Goal: Task Accomplishment & Management: Manage account settings

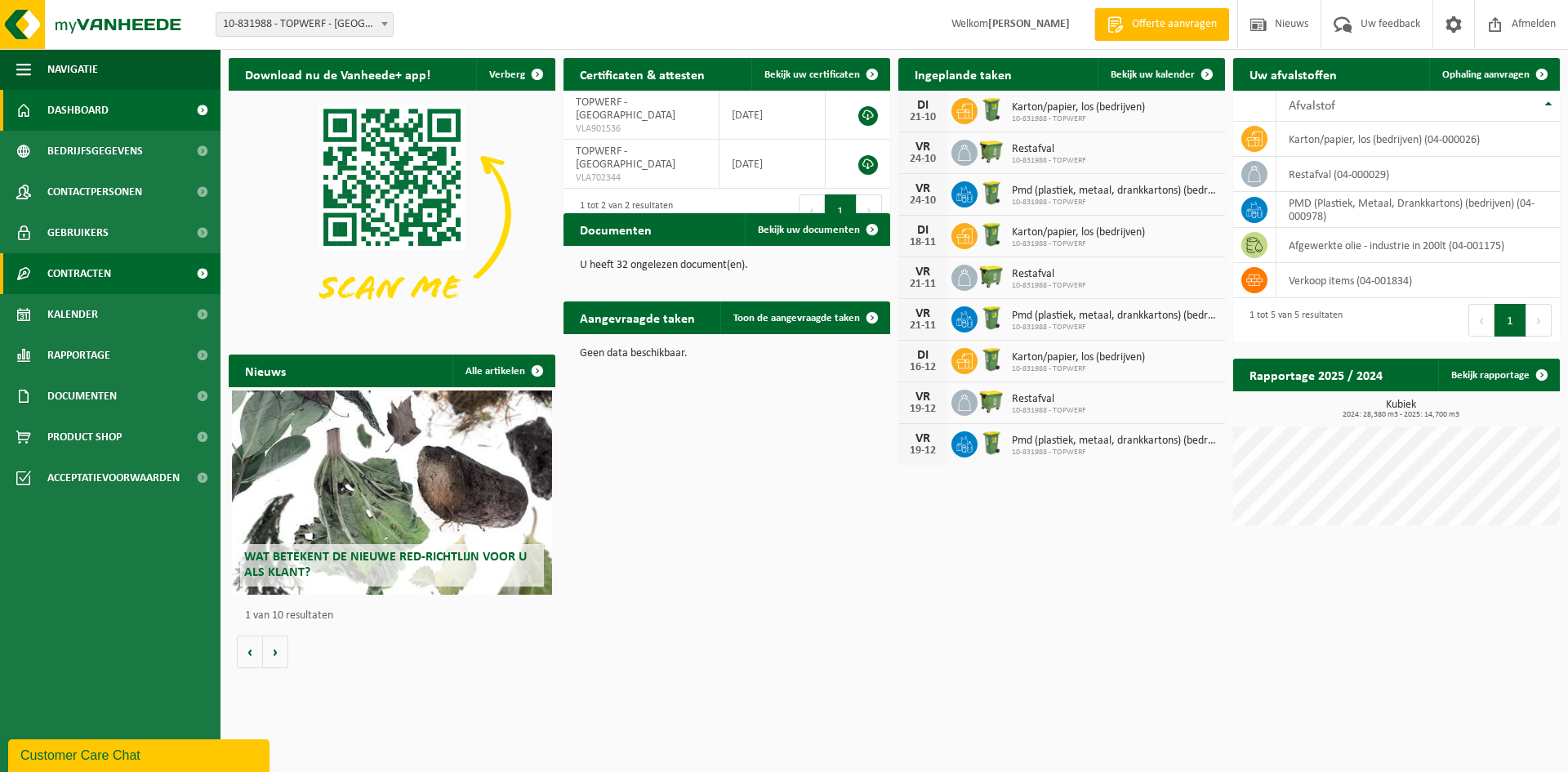
click at [69, 272] on span "Contracten" at bounding box center [80, 274] width 64 height 41
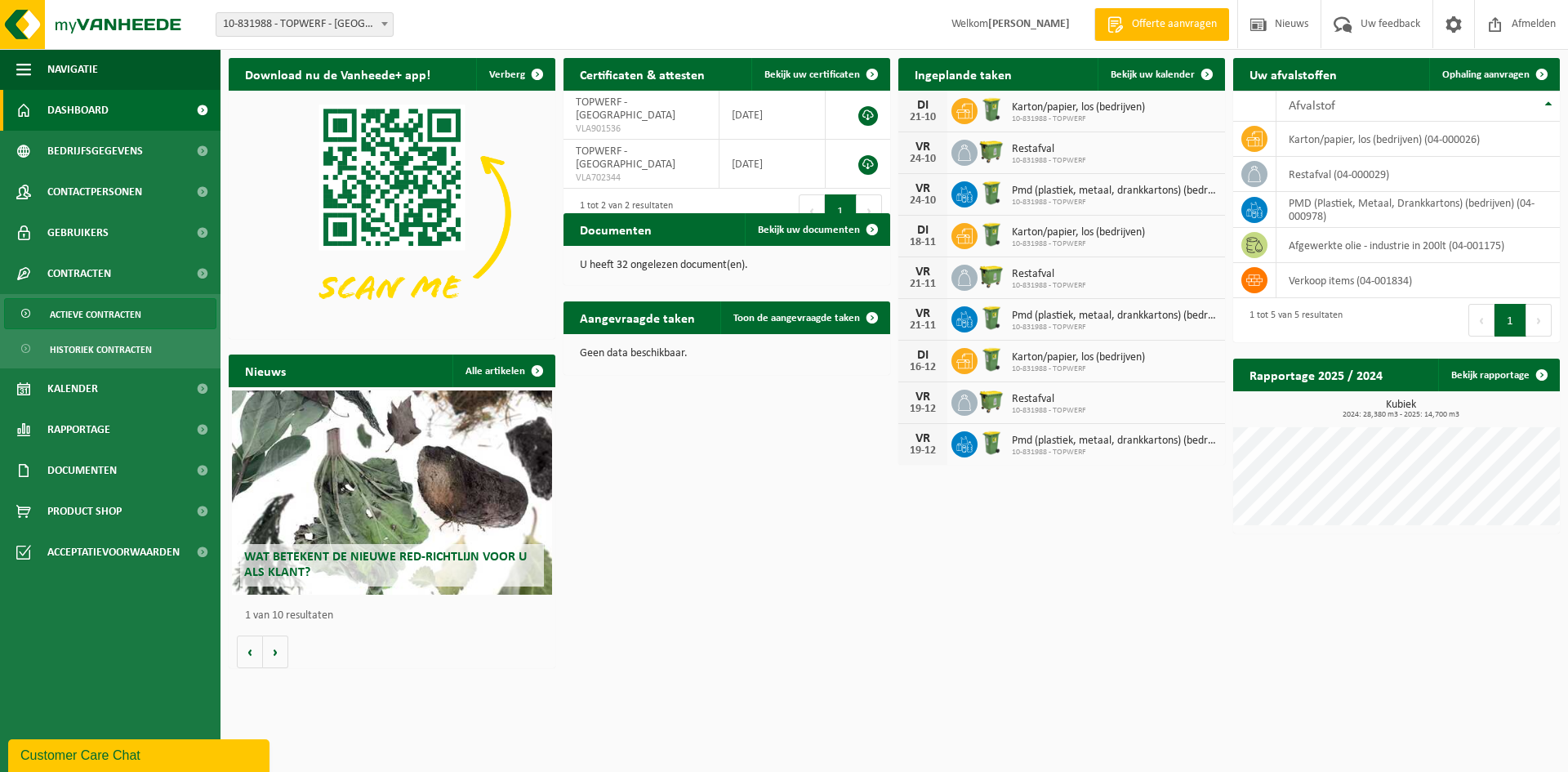
click at [72, 303] on span "Actieve contracten" at bounding box center [96, 314] width 92 height 31
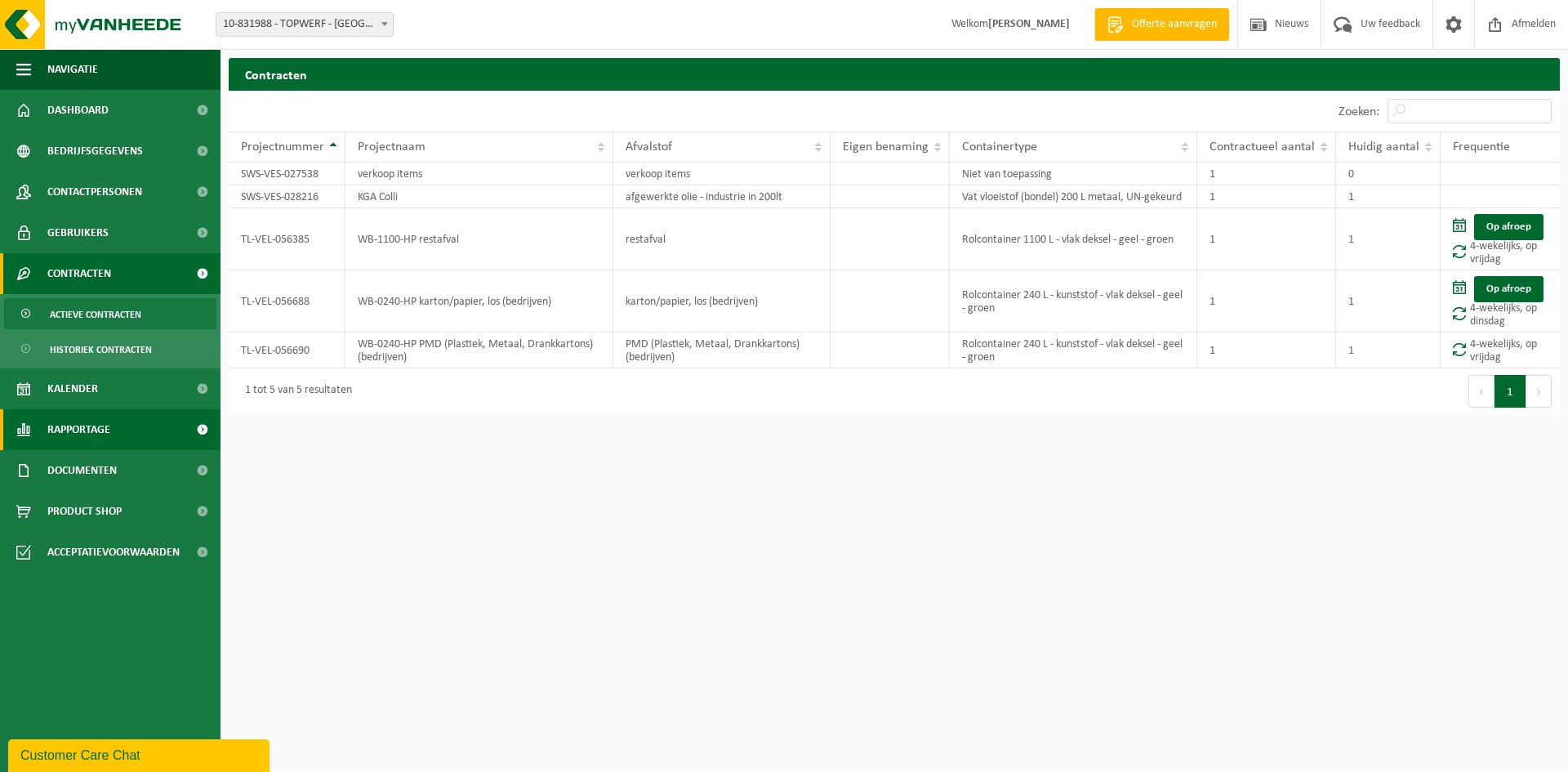
click at [101, 416] on span "Rapportage" at bounding box center [79, 430] width 63 height 41
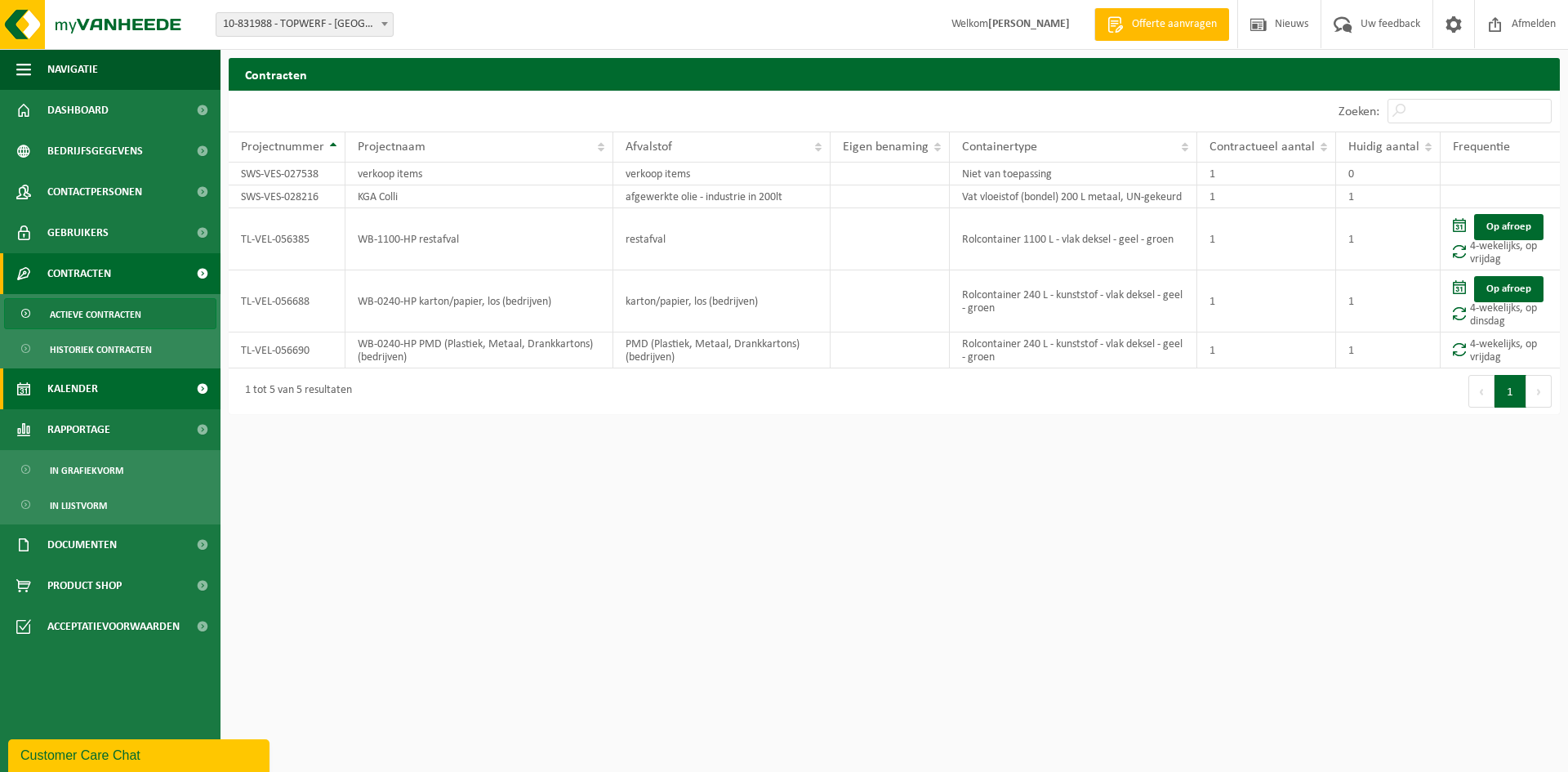
click at [89, 387] on span "Kalender" at bounding box center [73, 389] width 51 height 41
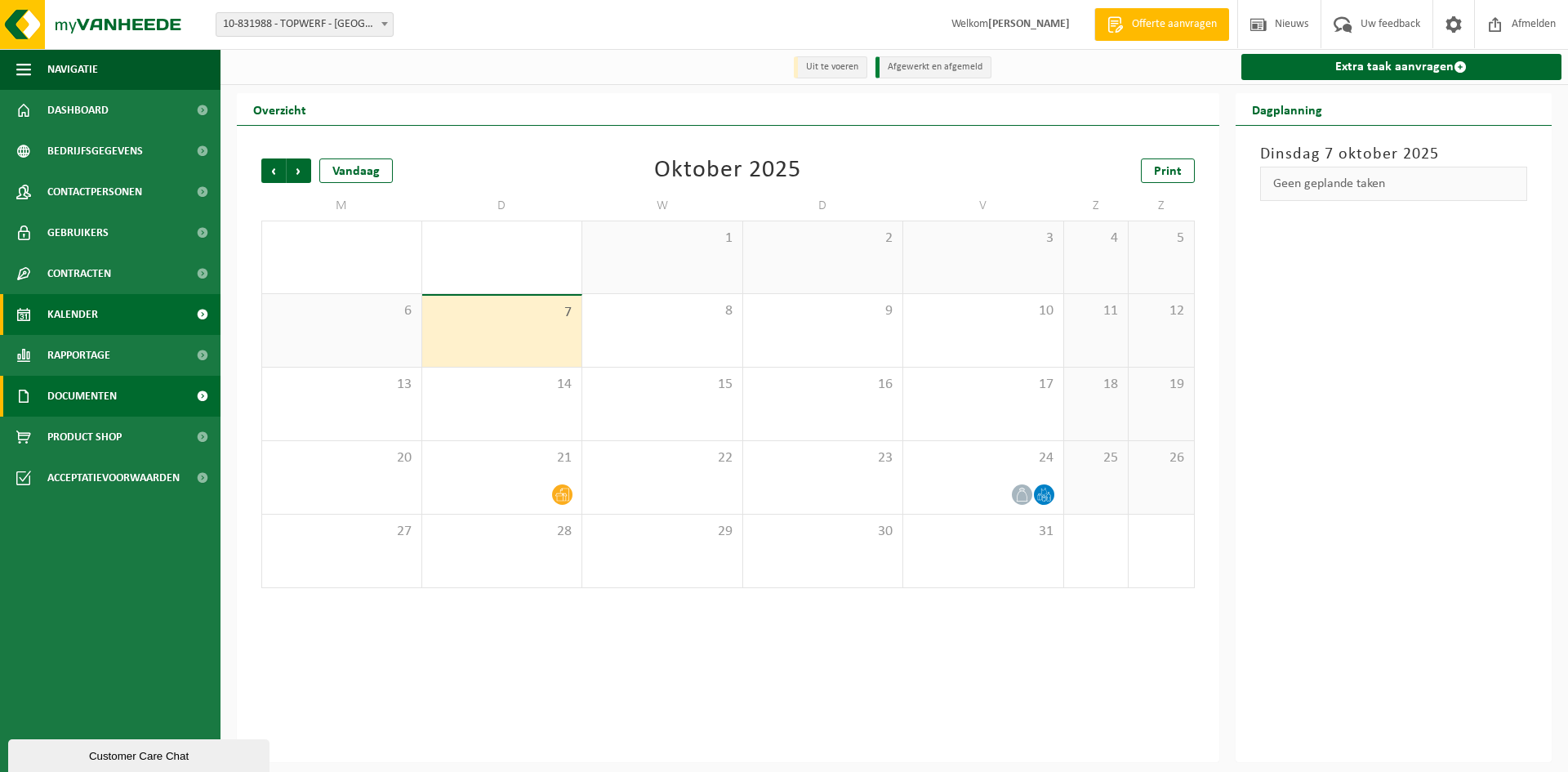
click at [86, 391] on span "Documenten" at bounding box center [82, 396] width 70 height 41
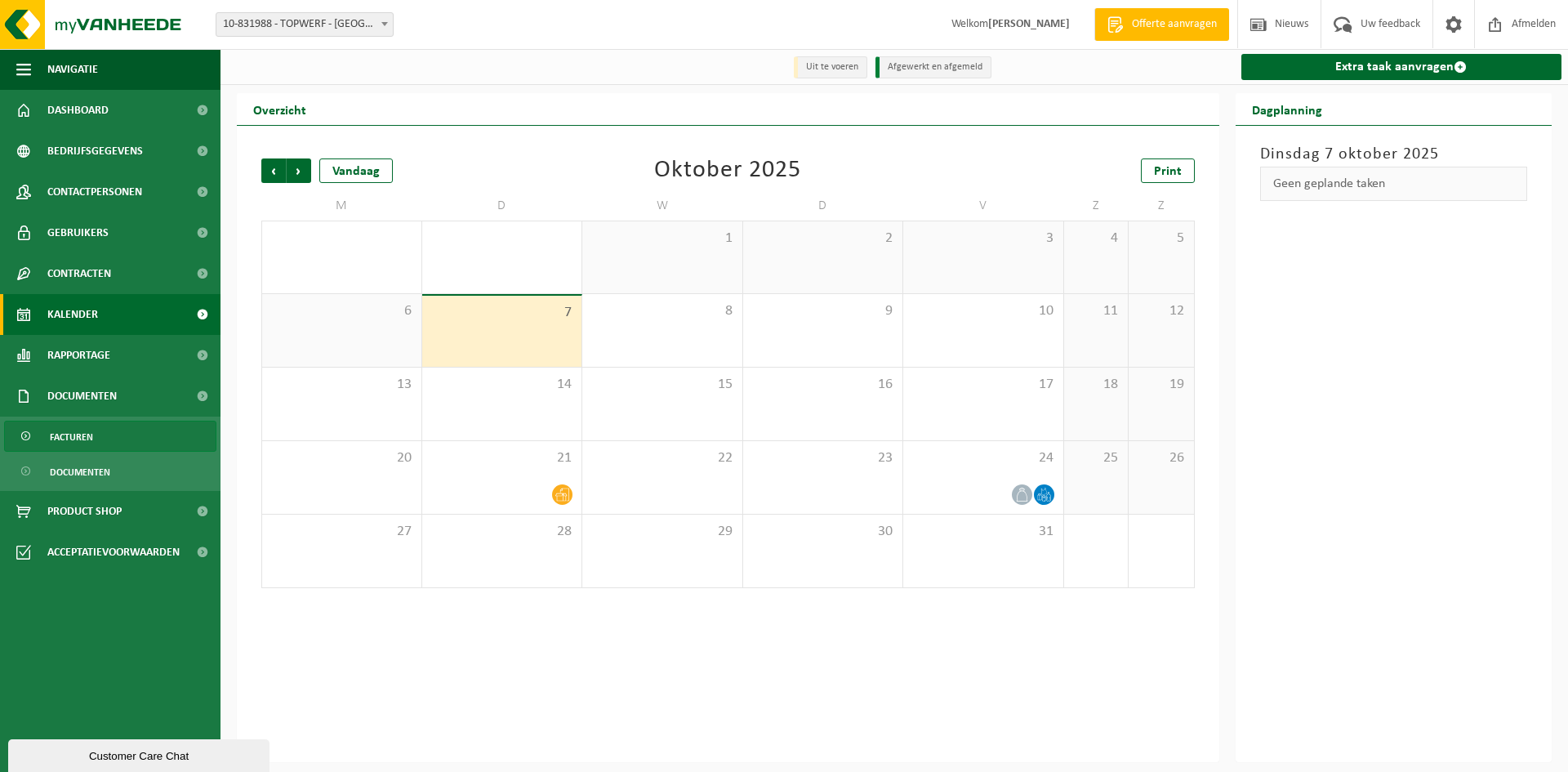
click at [80, 432] on span "Facturen" at bounding box center [71, 437] width 43 height 31
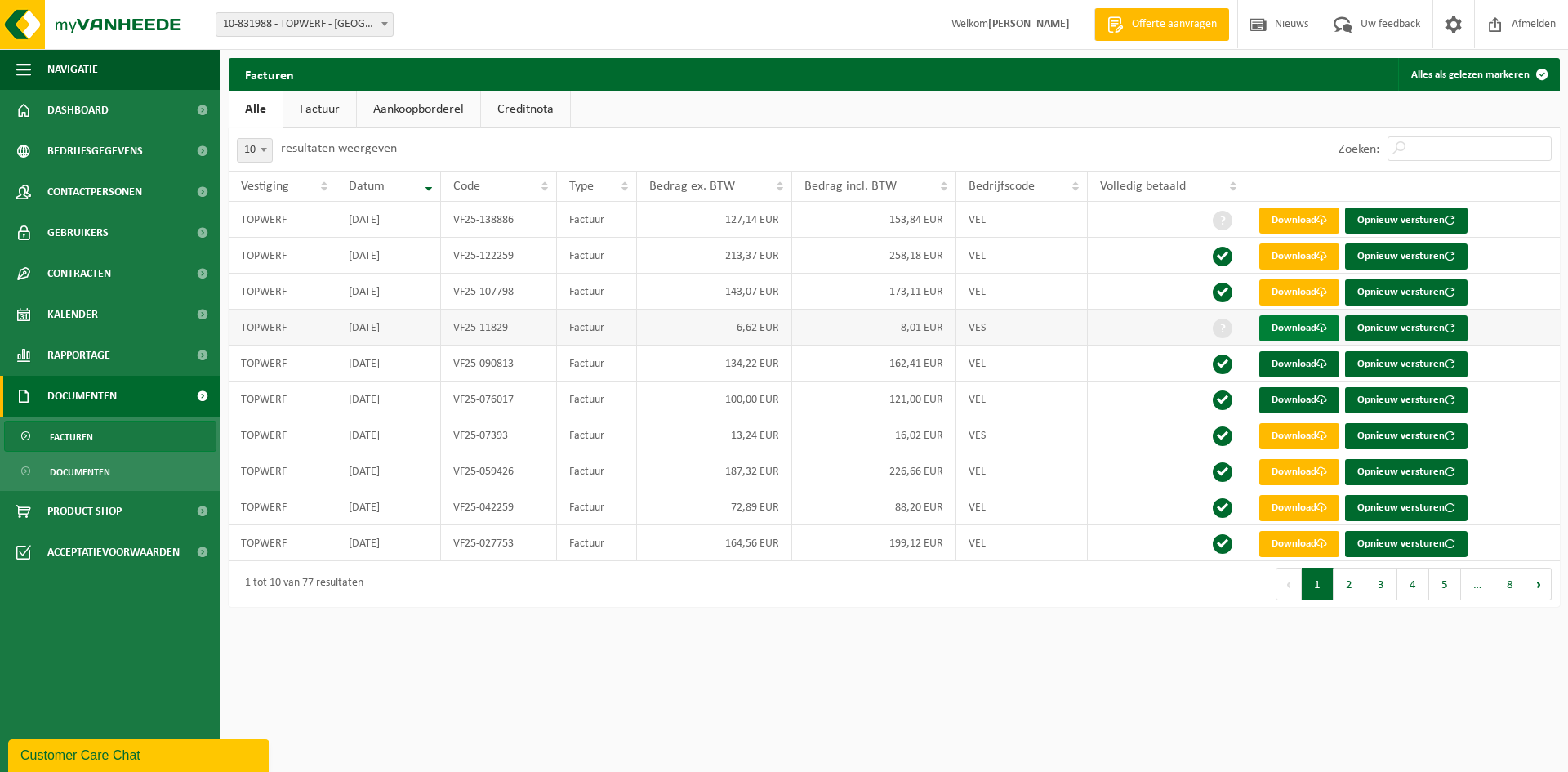
click at [1289, 331] on link "Download" at bounding box center [1299, 328] width 80 height 26
click at [78, 263] on span "Contracten" at bounding box center [80, 274] width 64 height 41
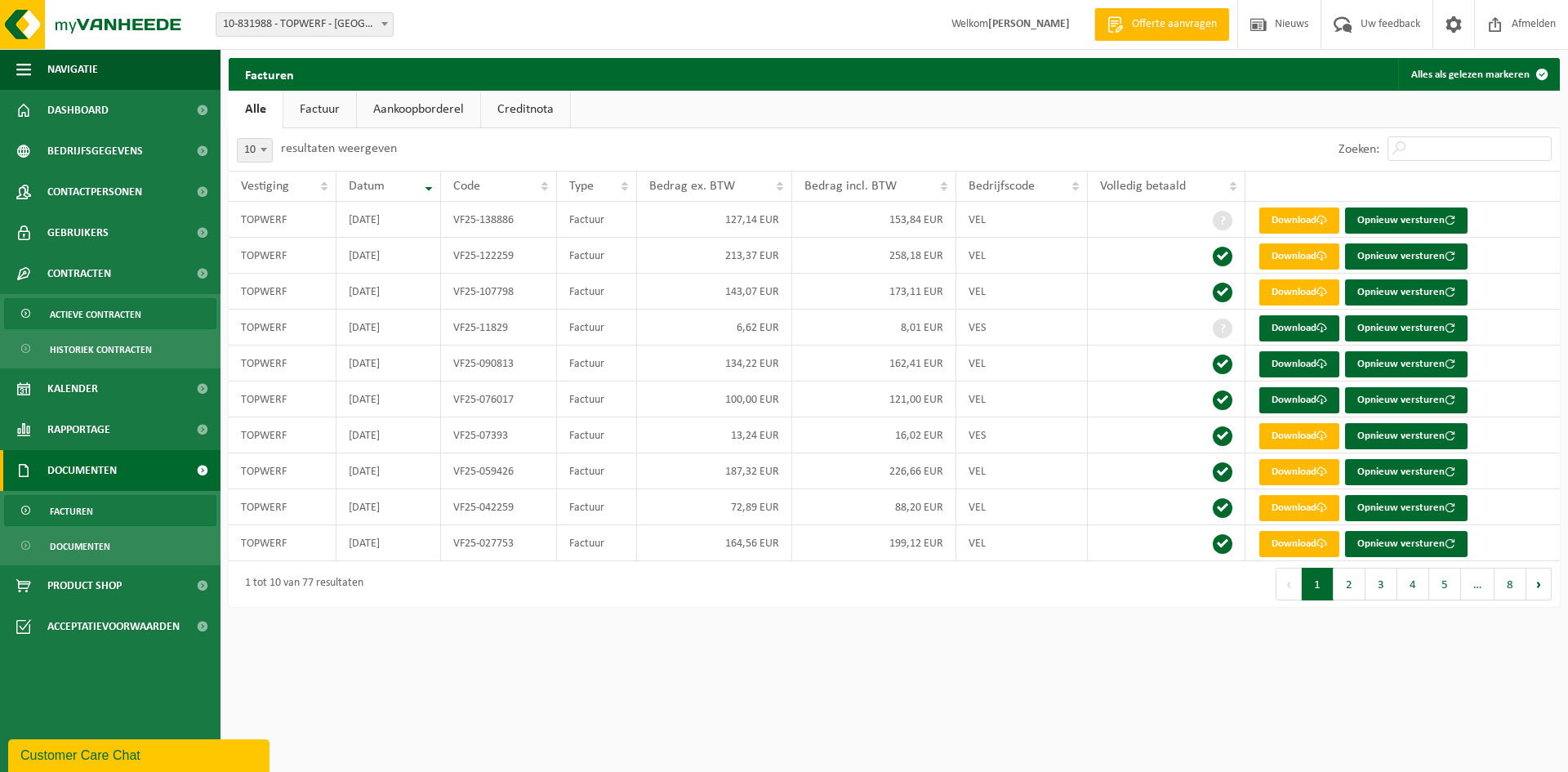
click at [82, 308] on span "Actieve contracten" at bounding box center [96, 314] width 92 height 31
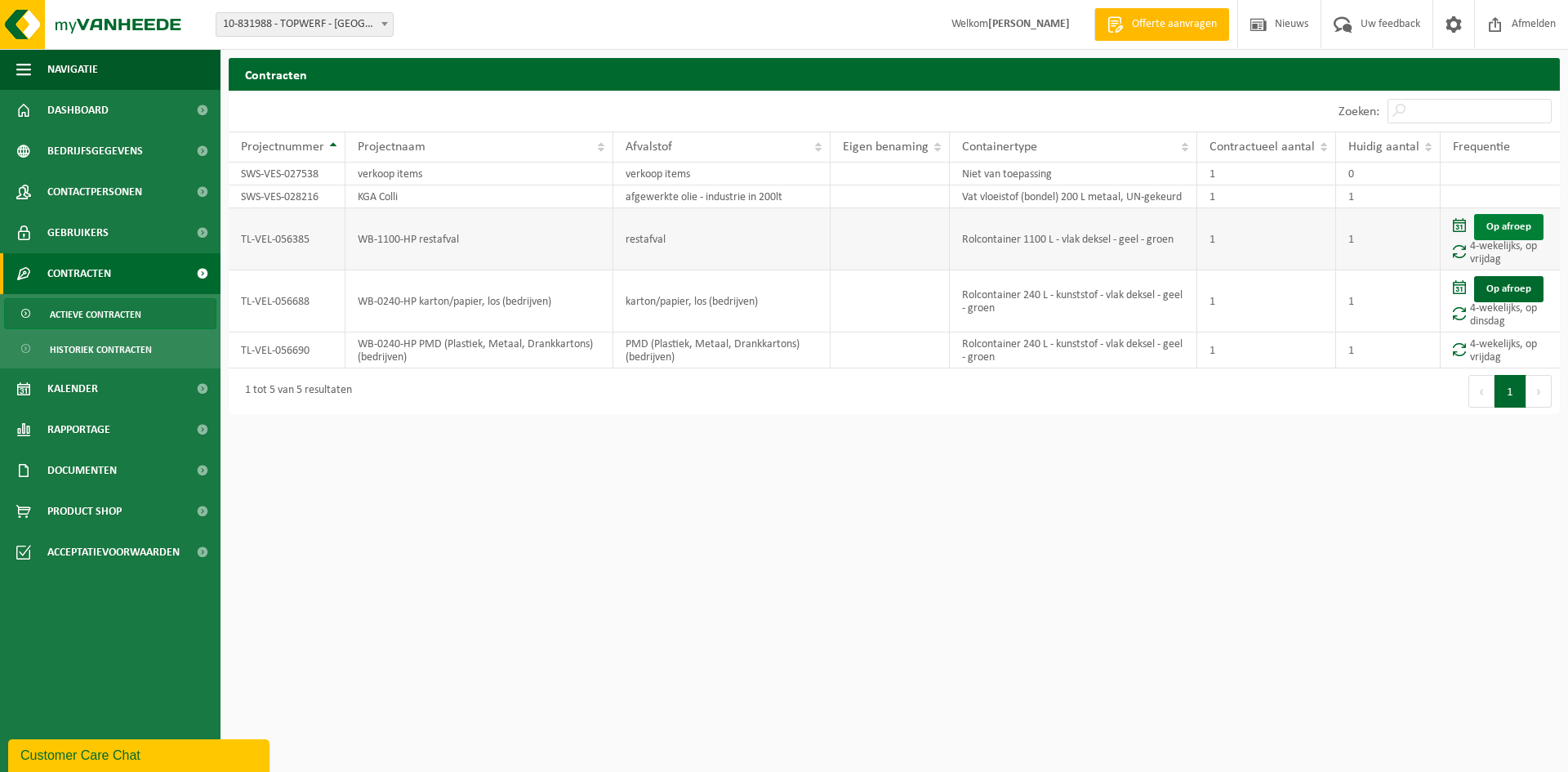
click at [1506, 225] on link "Op afroep" at bounding box center [1508, 227] width 70 height 26
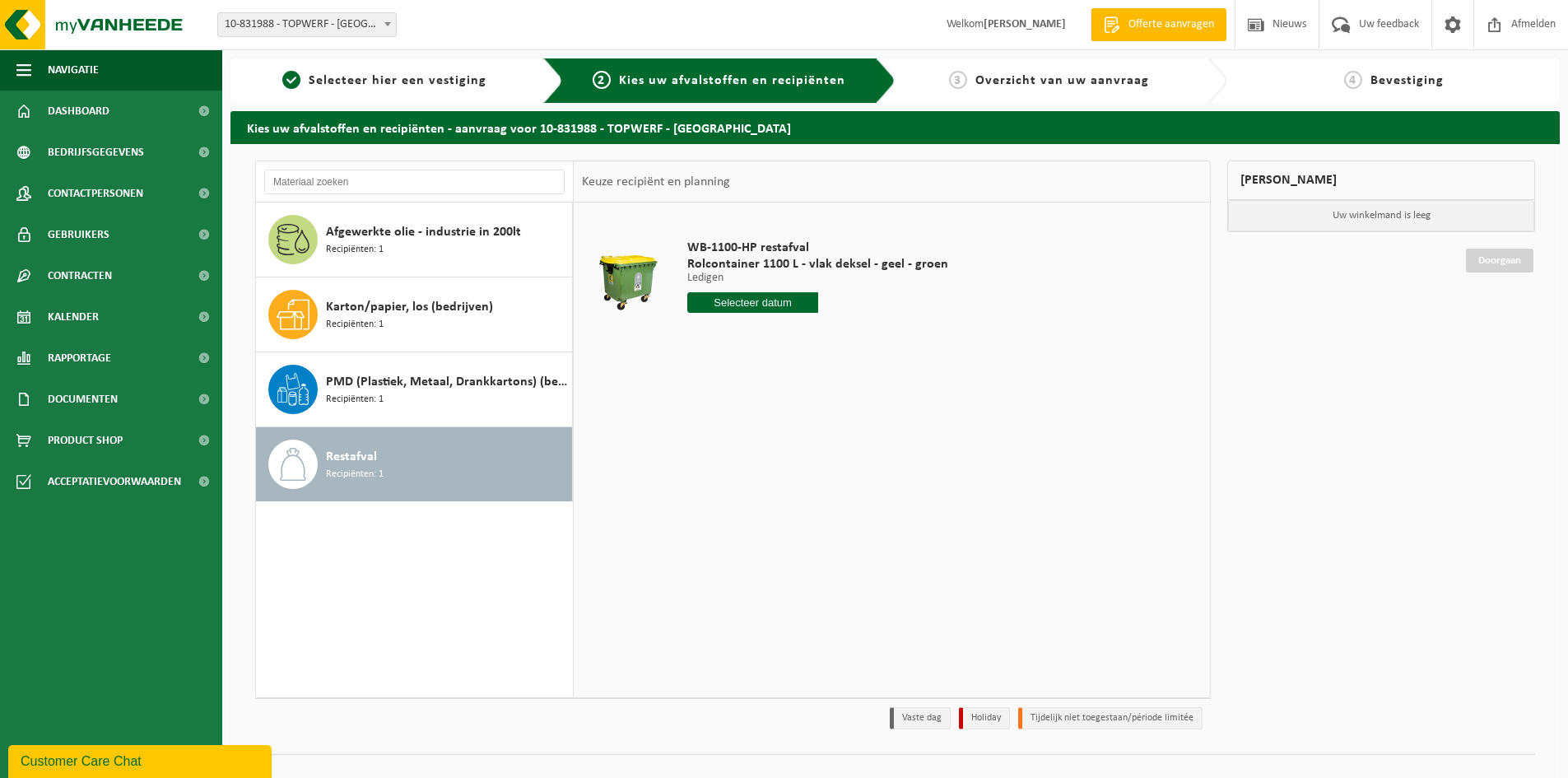
click at [736, 300] on input "text" at bounding box center [752, 302] width 131 height 21
click at [819, 418] on div "10" at bounding box center [818, 422] width 29 height 26
type input "Van [DATE]"
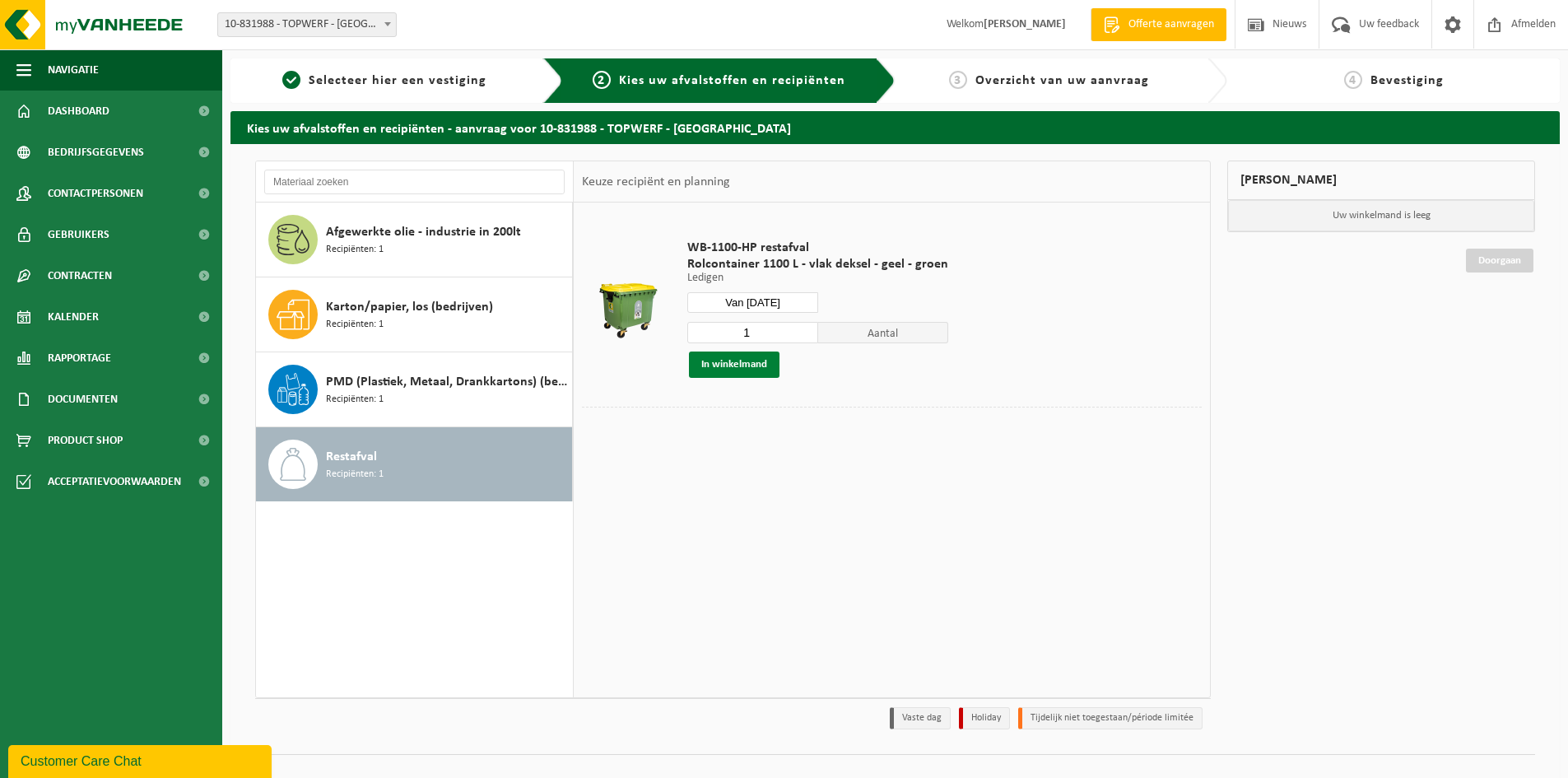
click at [722, 363] on button "In winkelmand" at bounding box center [734, 365] width 91 height 26
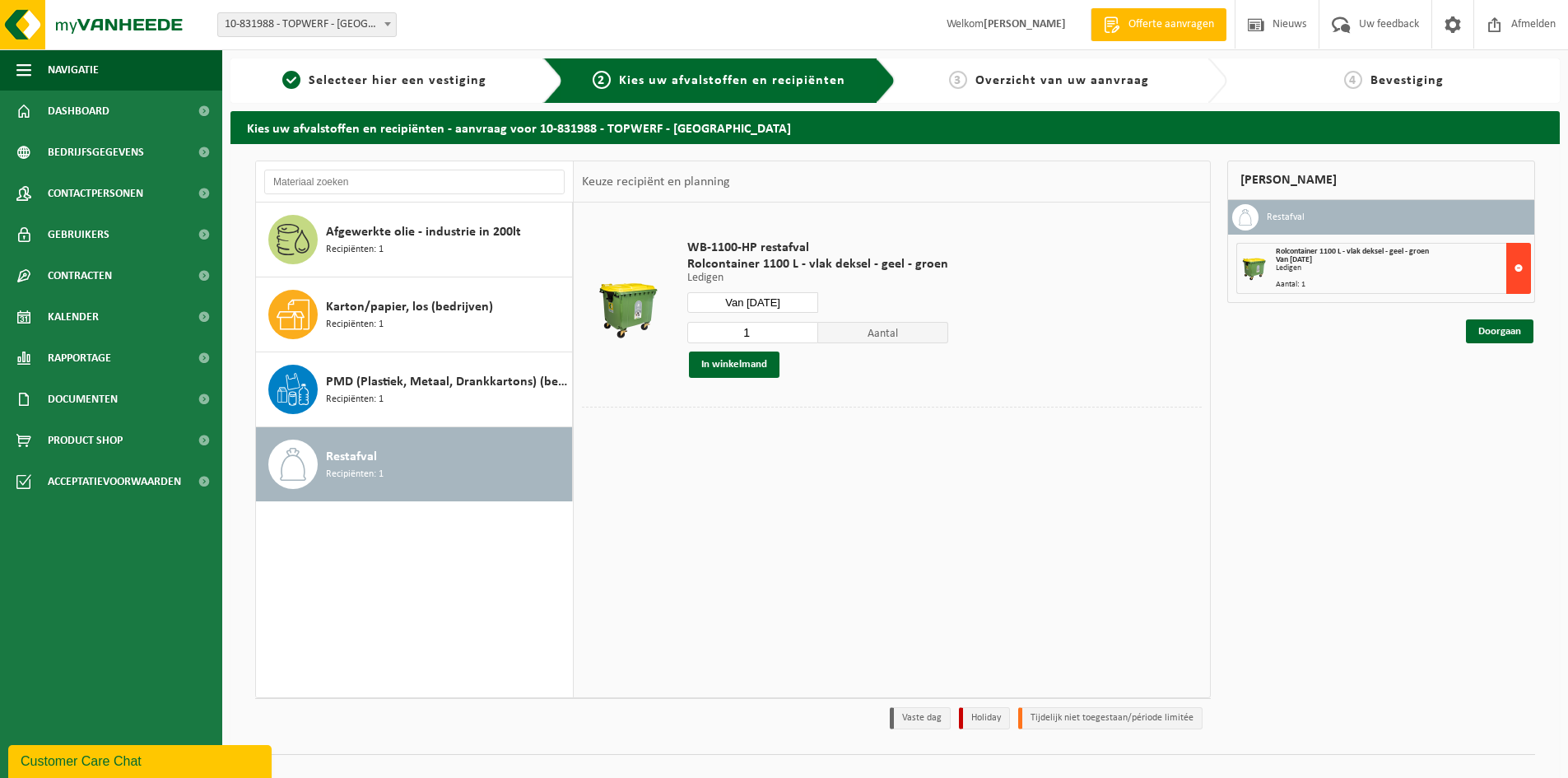
click at [1518, 264] on button at bounding box center [1518, 269] width 25 height 51
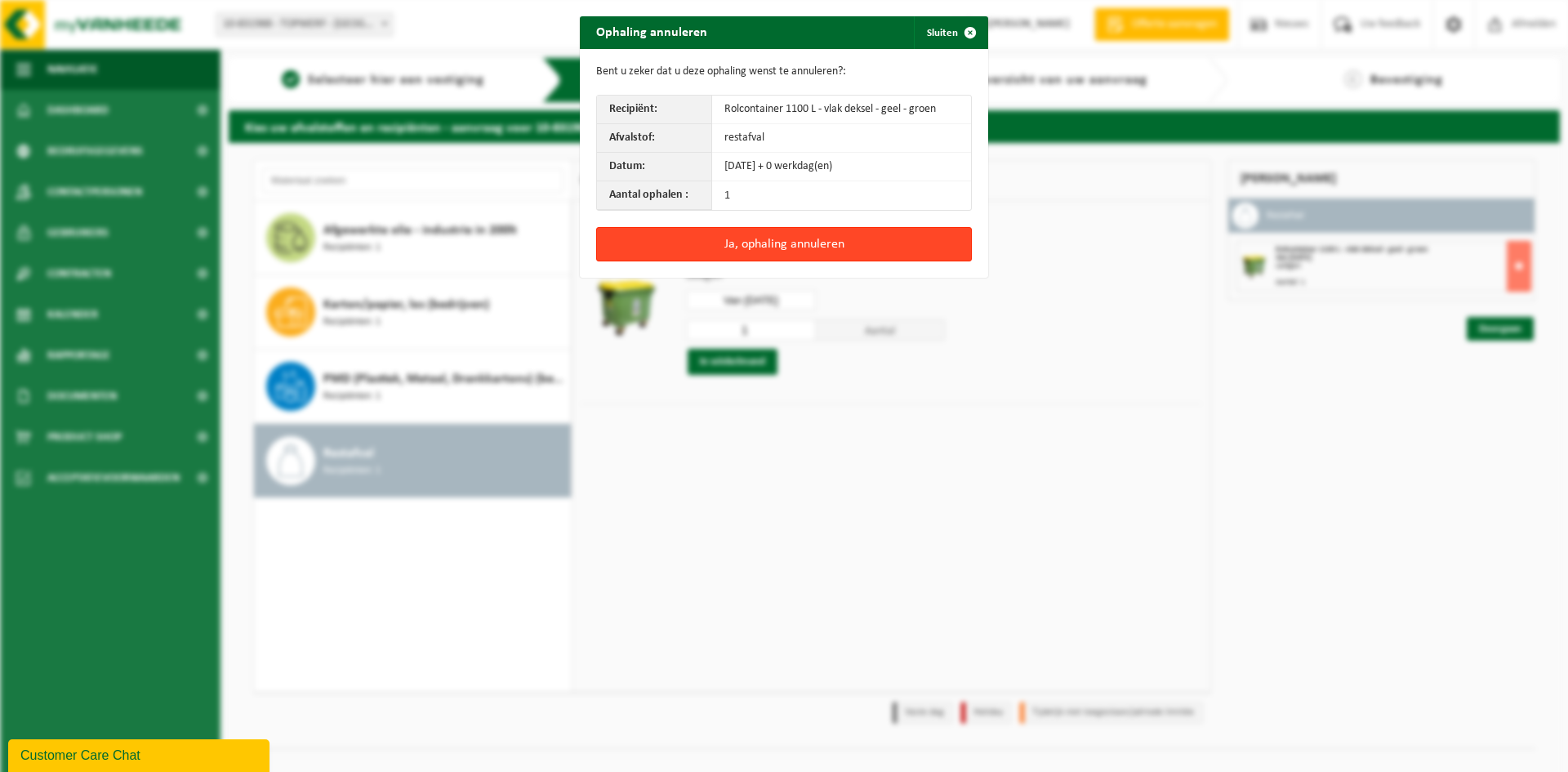
click at [757, 249] on button "Ja, ophaling annuleren" at bounding box center [784, 244] width 376 height 34
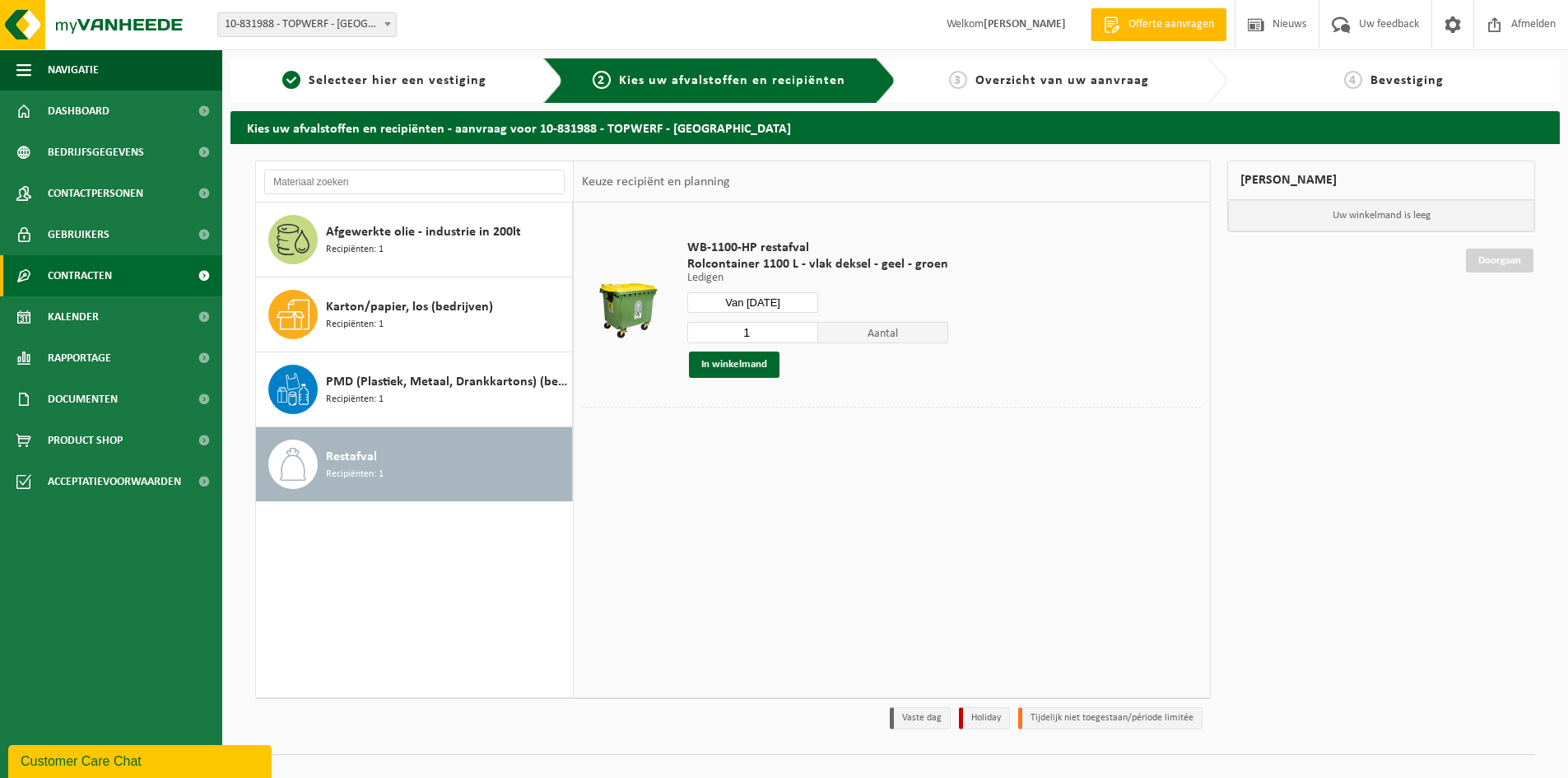
click at [86, 269] on span "Contracten" at bounding box center [80, 276] width 64 height 41
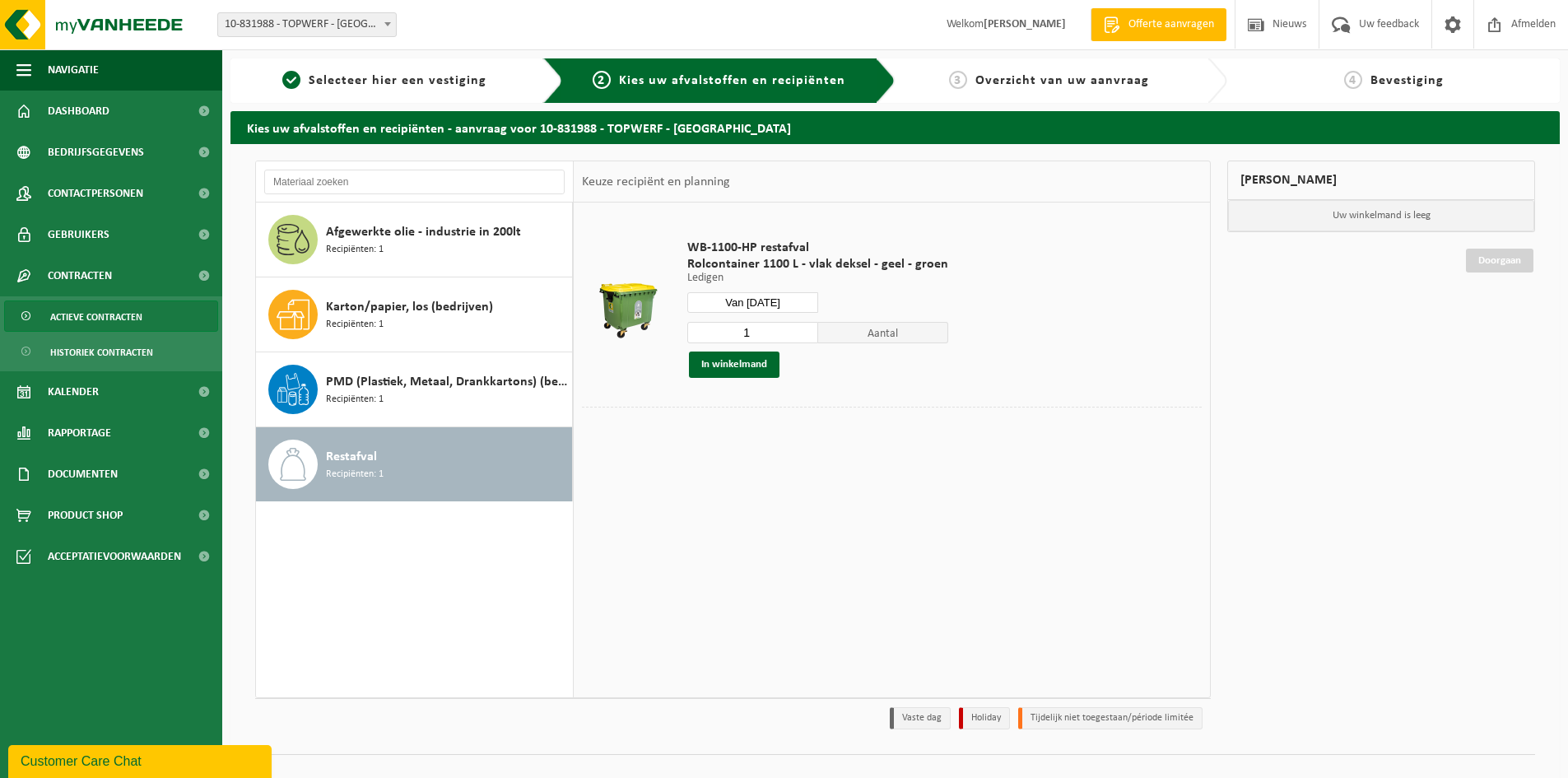
click at [73, 311] on span "Actieve contracten" at bounding box center [97, 317] width 93 height 31
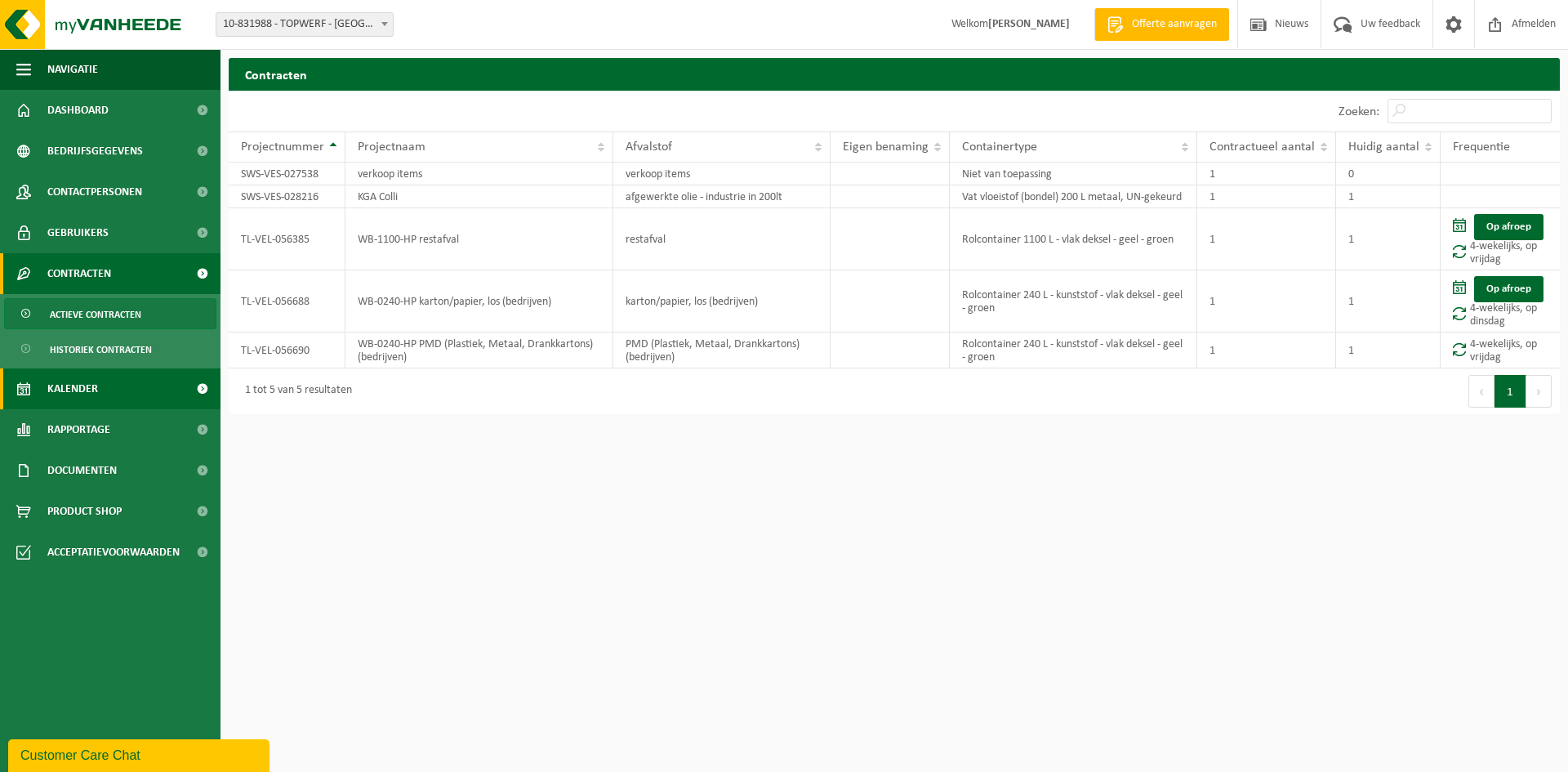
click at [90, 391] on span "Kalender" at bounding box center [73, 389] width 51 height 41
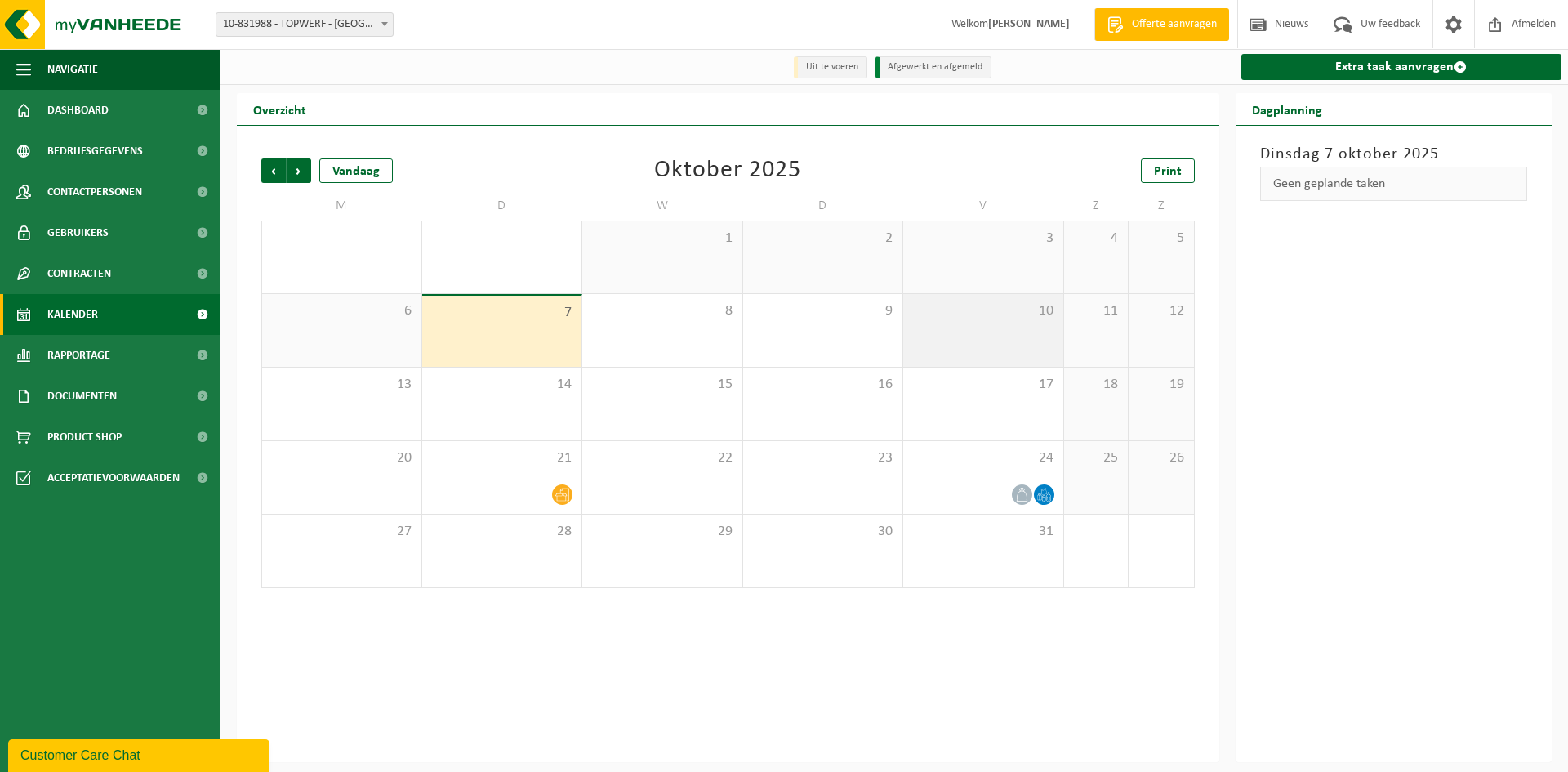
click at [980, 318] on span "10" at bounding box center [982, 311] width 144 height 18
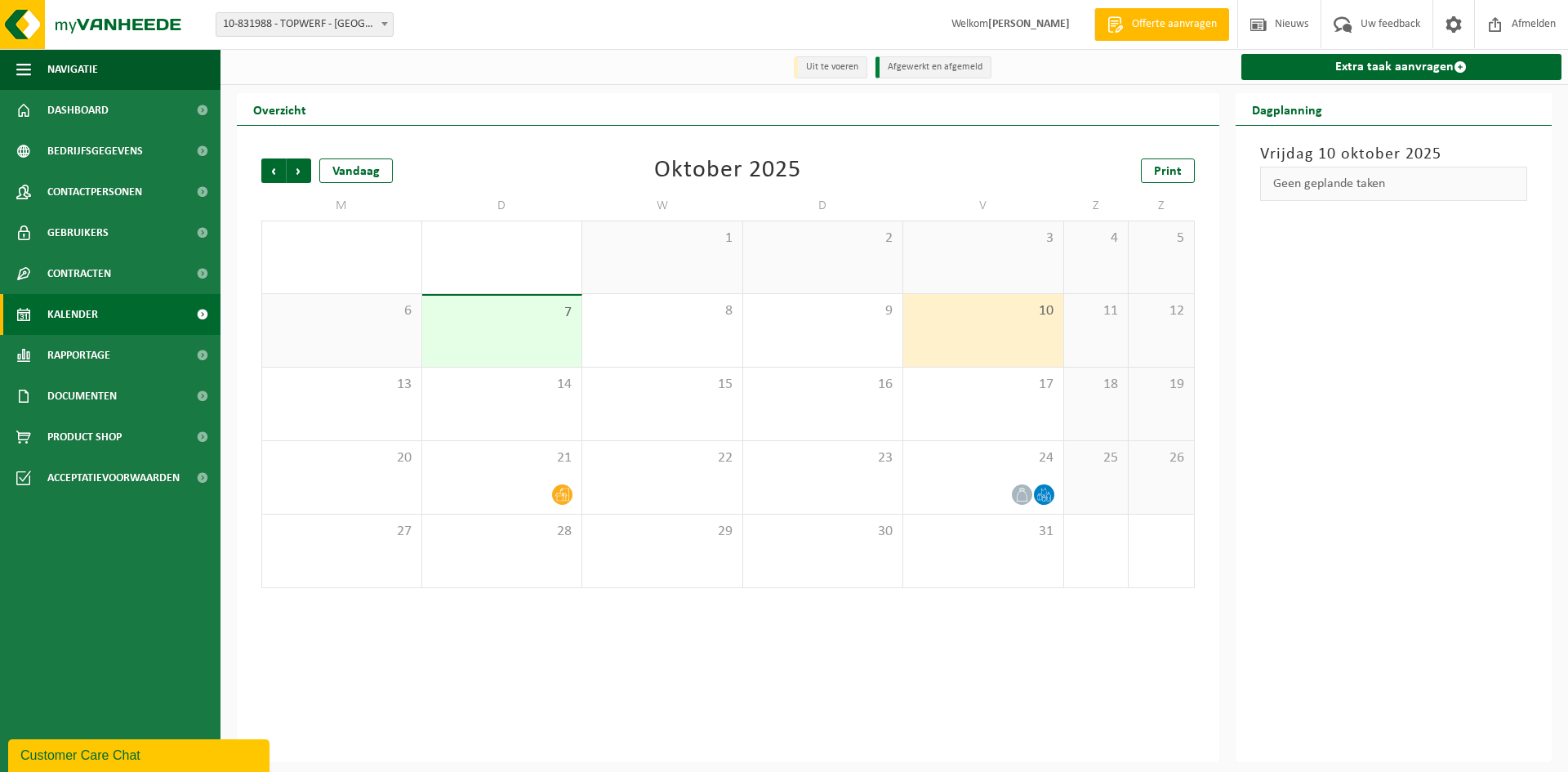
click at [1007, 317] on span "10" at bounding box center [982, 311] width 144 height 18
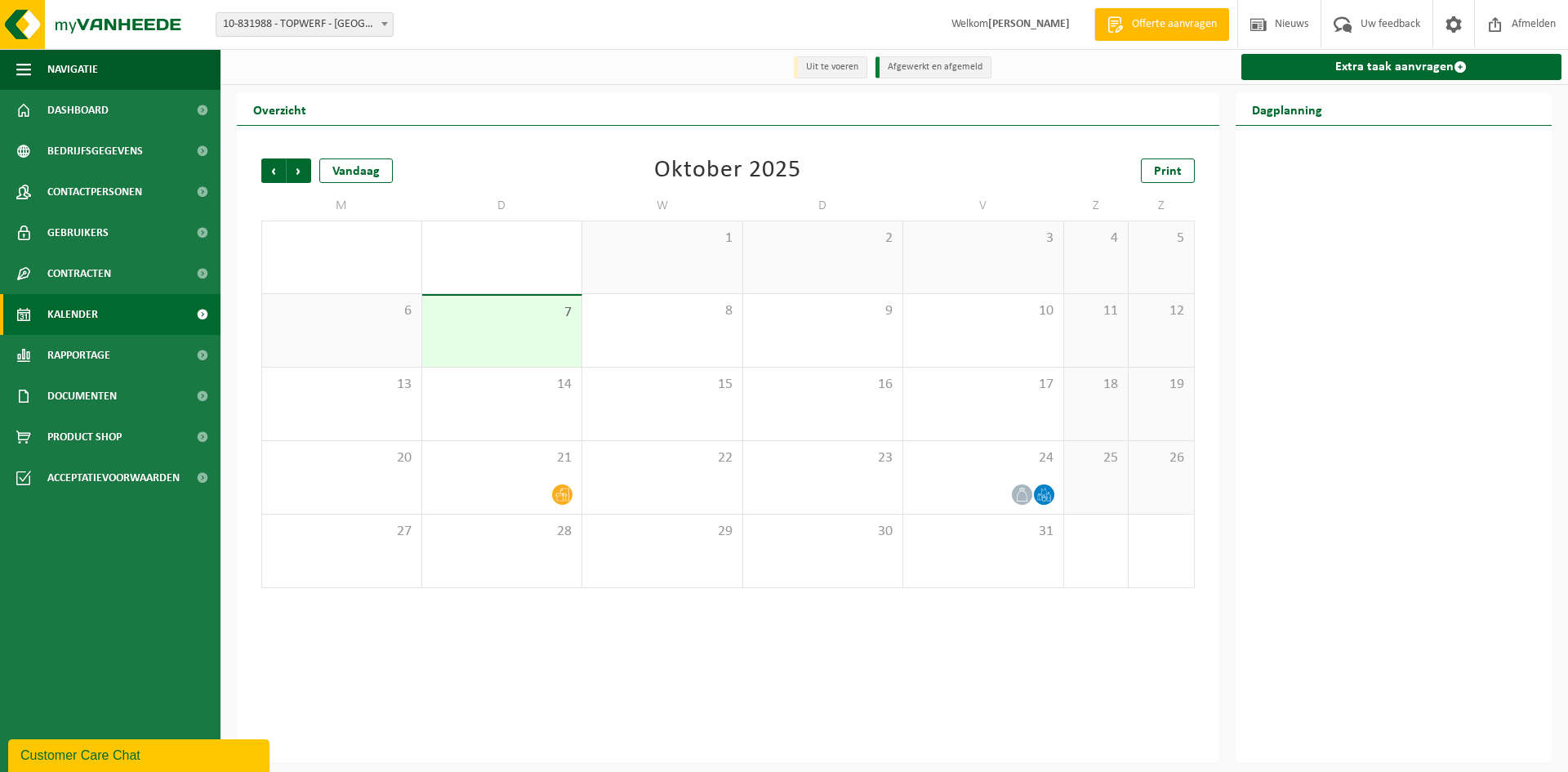
click at [1136, 20] on span "Offerte aanvragen" at bounding box center [1174, 25] width 93 height 16
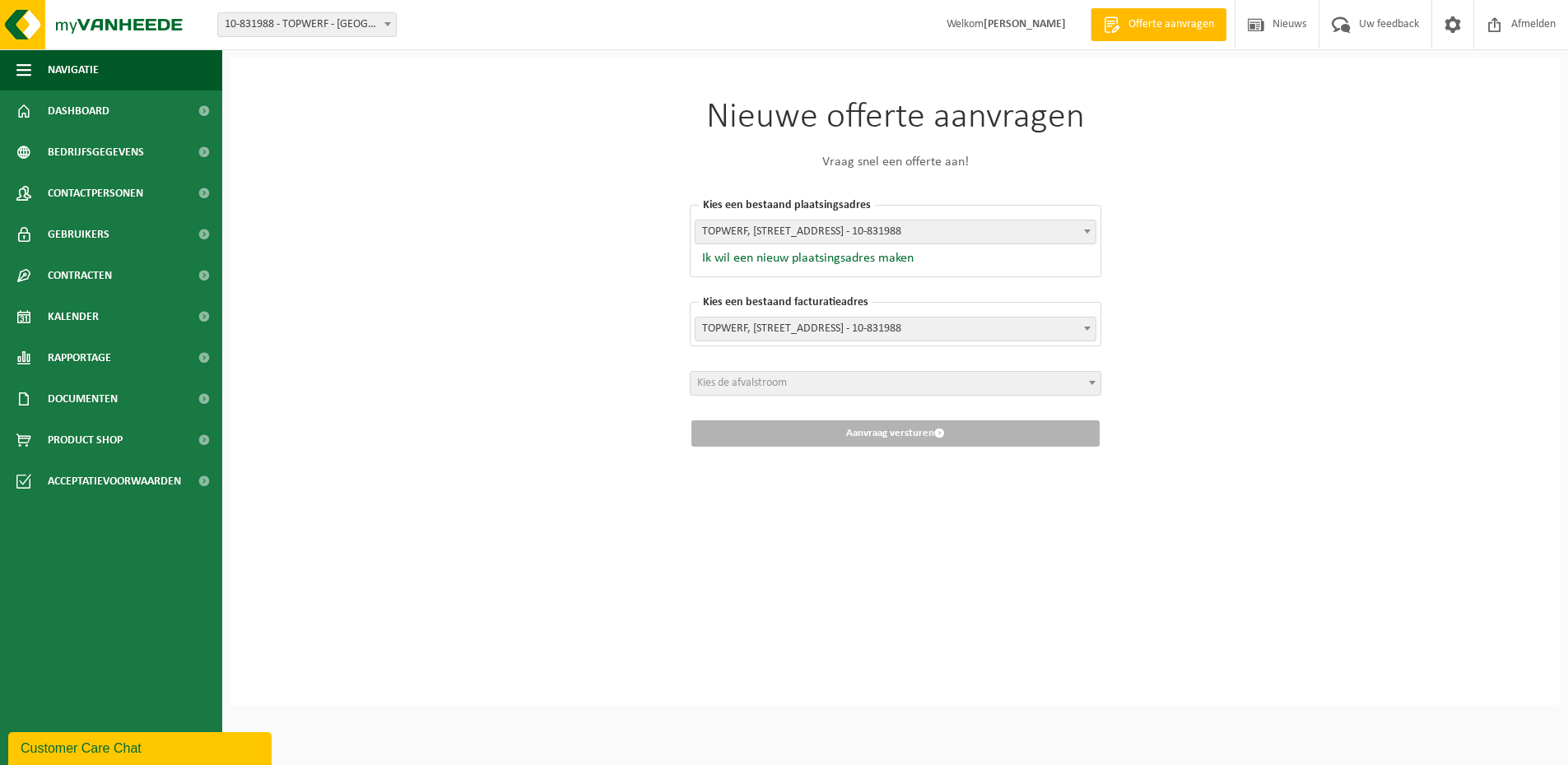
click at [903, 327] on span "TOPWERF, BOOMSESTEENWEG 664 unit 7, WILRIJK, 0632.798.207 - 10-831988" at bounding box center [895, 329] width 400 height 23
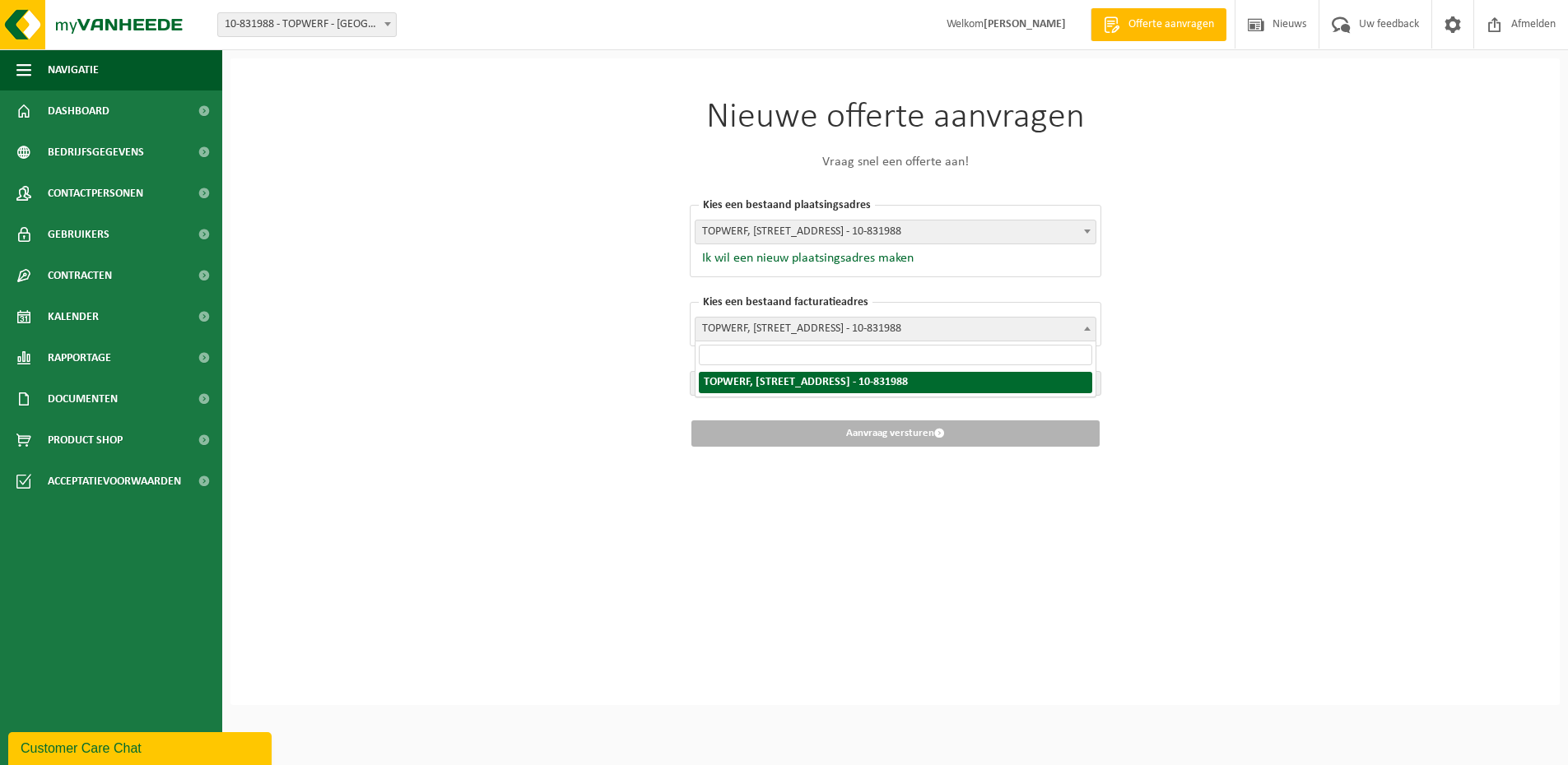
click at [877, 328] on span "TOPWERF, BOOMSESTEENWEG 664 unit 7, WILRIJK, 0632.798.207 - 10-831988" at bounding box center [895, 329] width 400 height 23
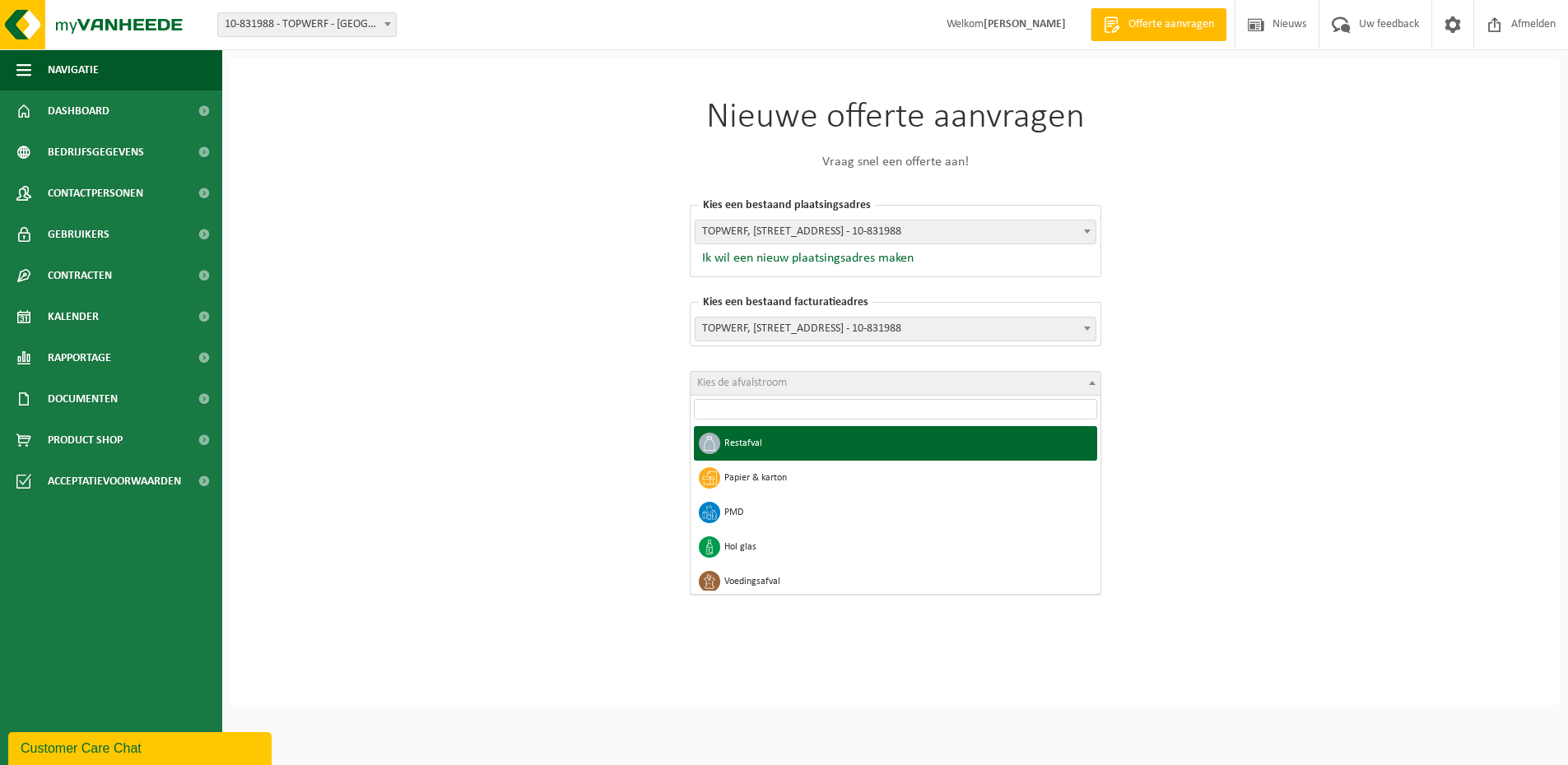
click at [789, 386] on span "Kies de afvalstroom" at bounding box center [895, 383] width 410 height 23
select select "1"
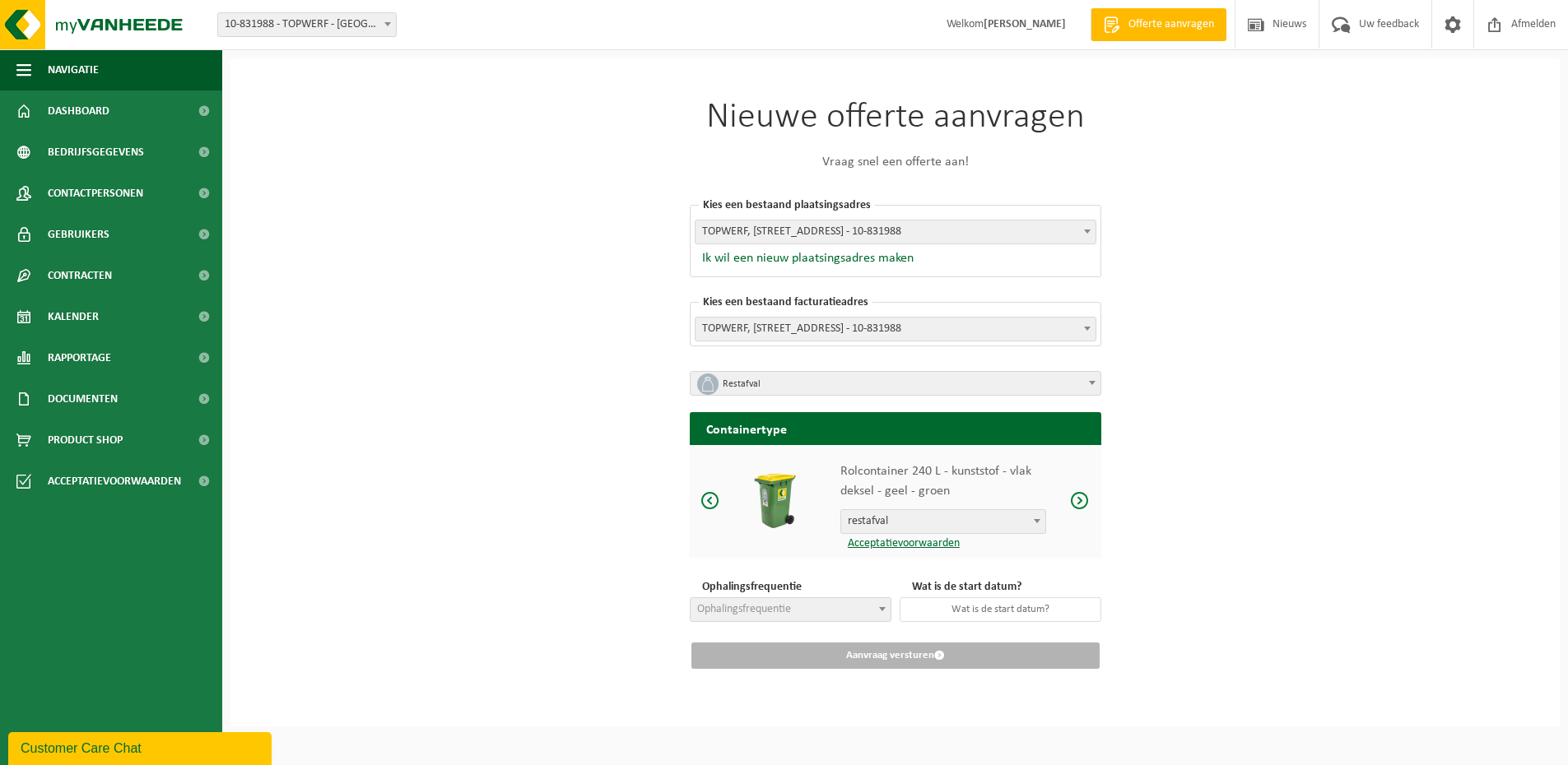
scroll to position [5, 0]
click at [809, 608] on span "Ophalingsfrequentie" at bounding box center [790, 610] width 200 height 23
click at [894, 520] on span "restafval" at bounding box center [943, 521] width 204 height 23
click at [1075, 497] on span at bounding box center [1079, 500] width 20 height 21
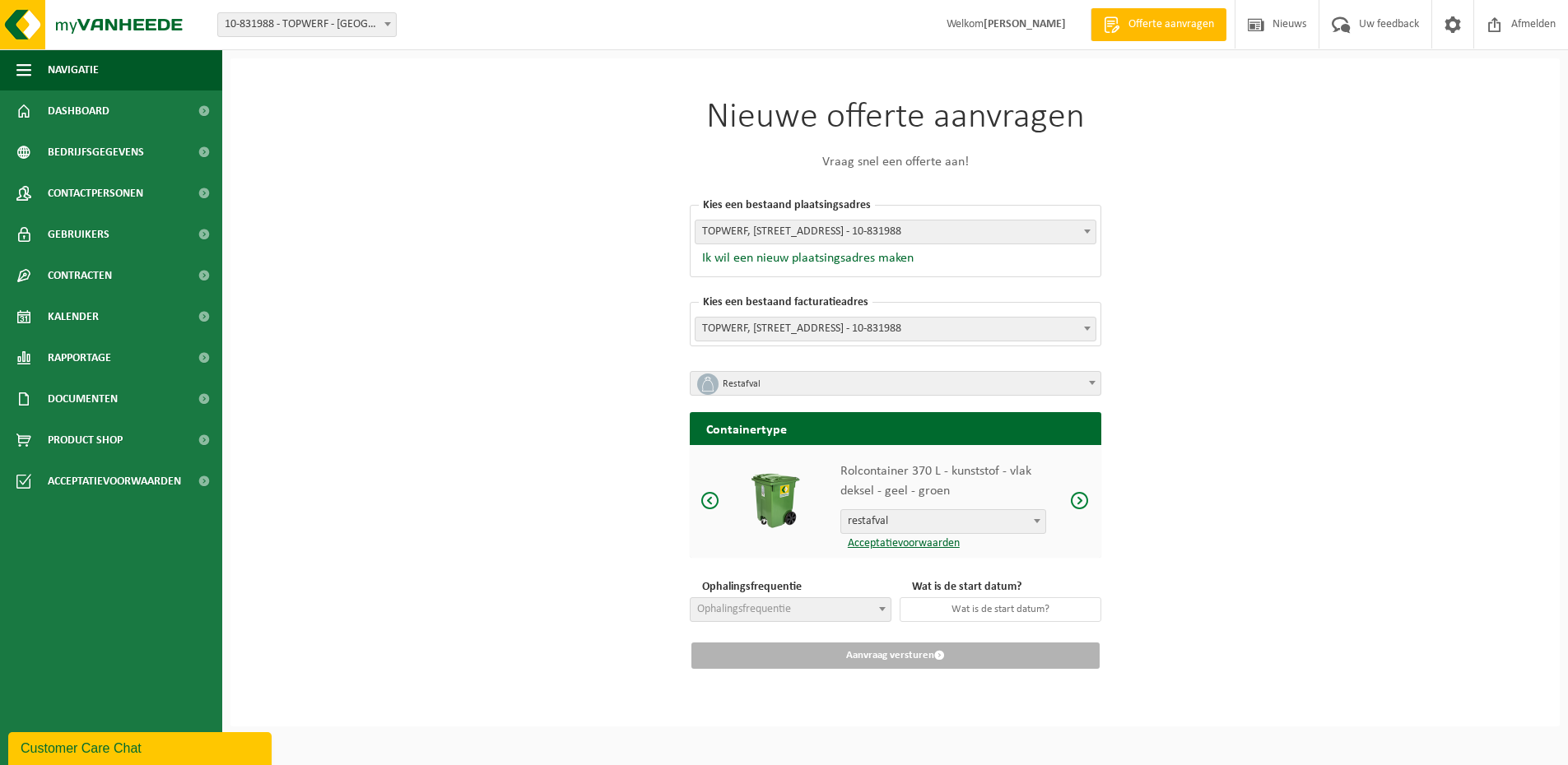
click at [1075, 497] on span at bounding box center [1079, 500] width 20 height 21
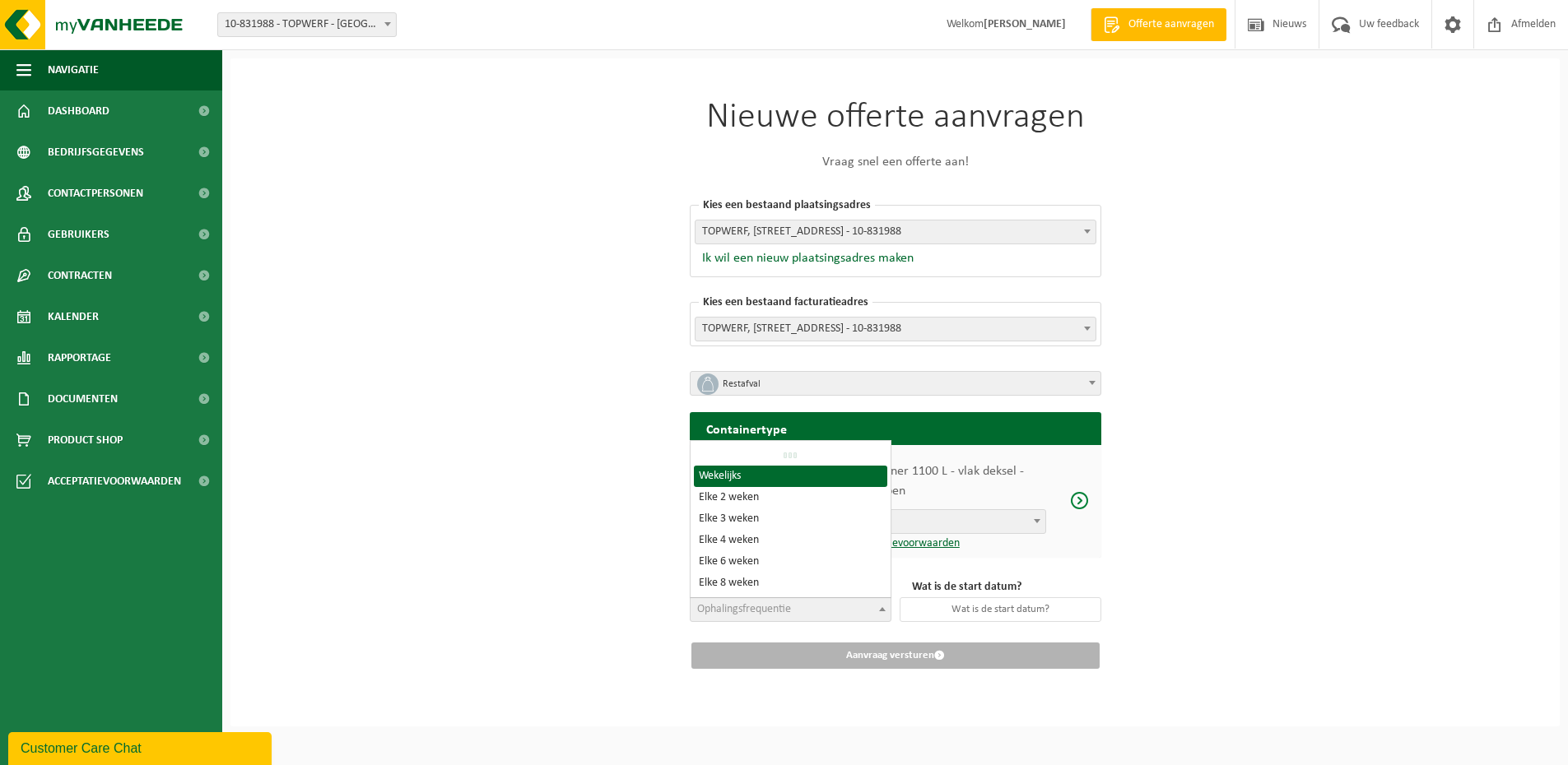
click at [800, 603] on span "Ophalingsfrequentie" at bounding box center [790, 610] width 200 height 23
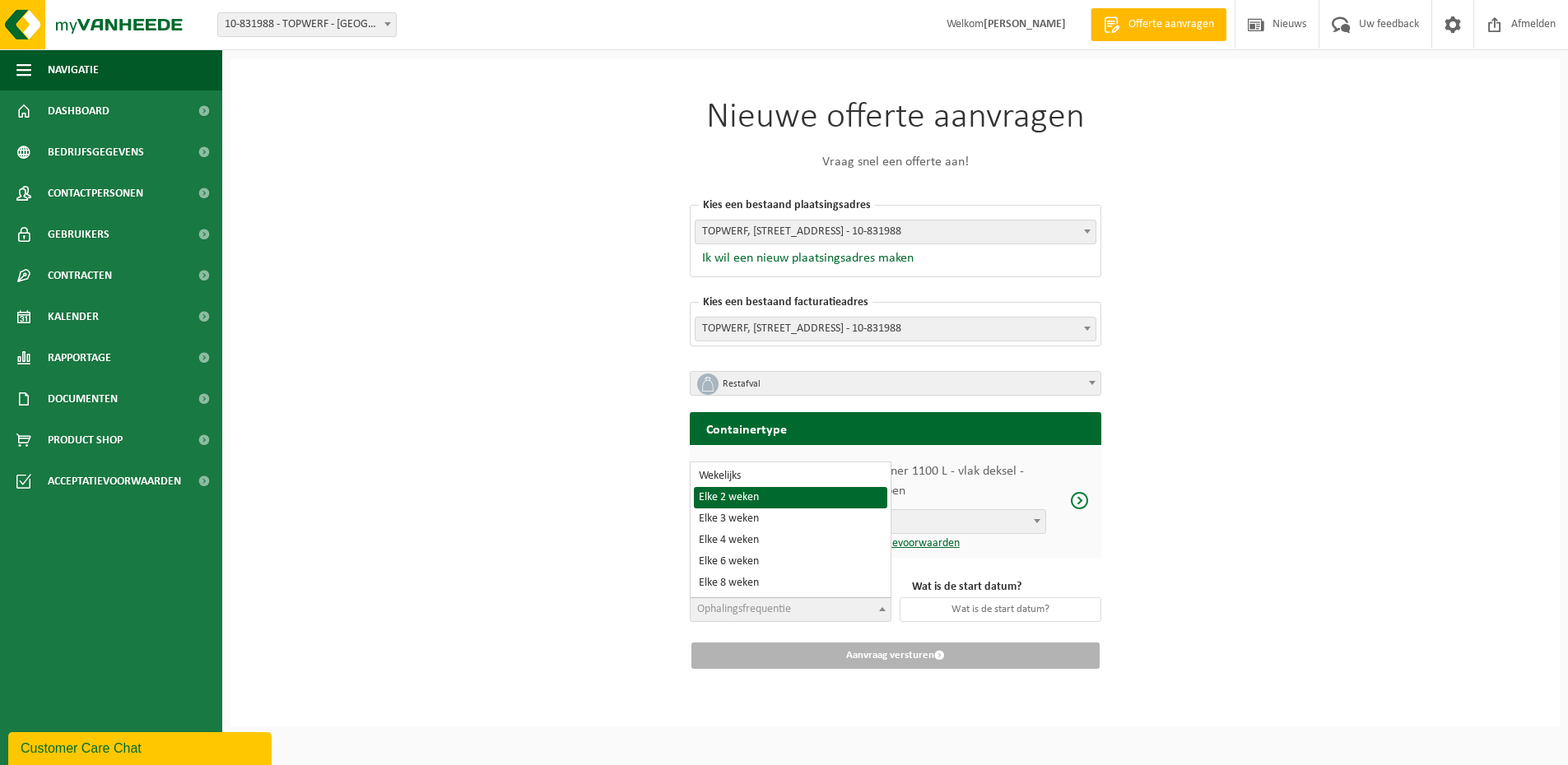
select select "11"
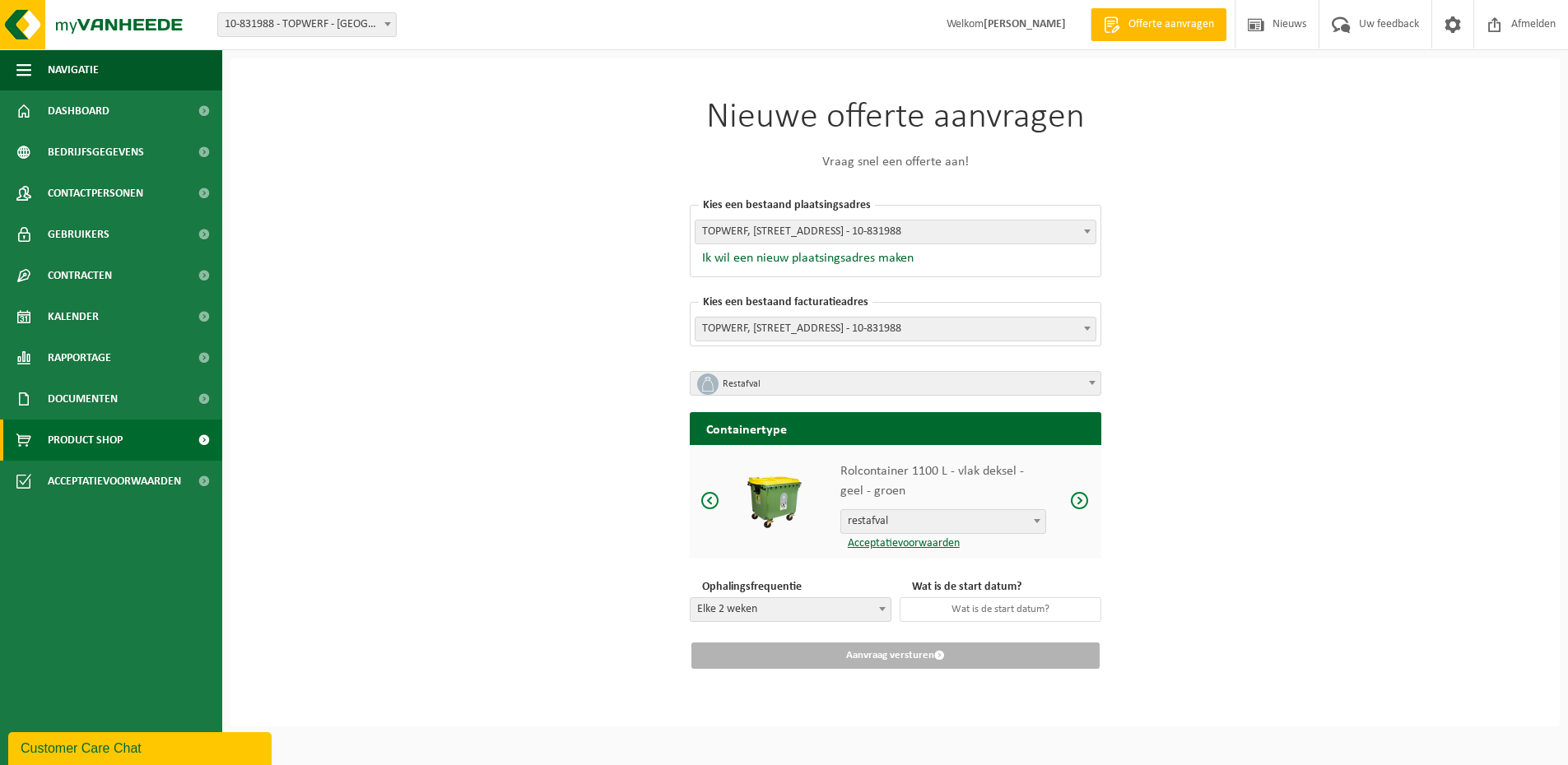
click at [98, 447] on span "Product Shop" at bounding box center [85, 440] width 75 height 41
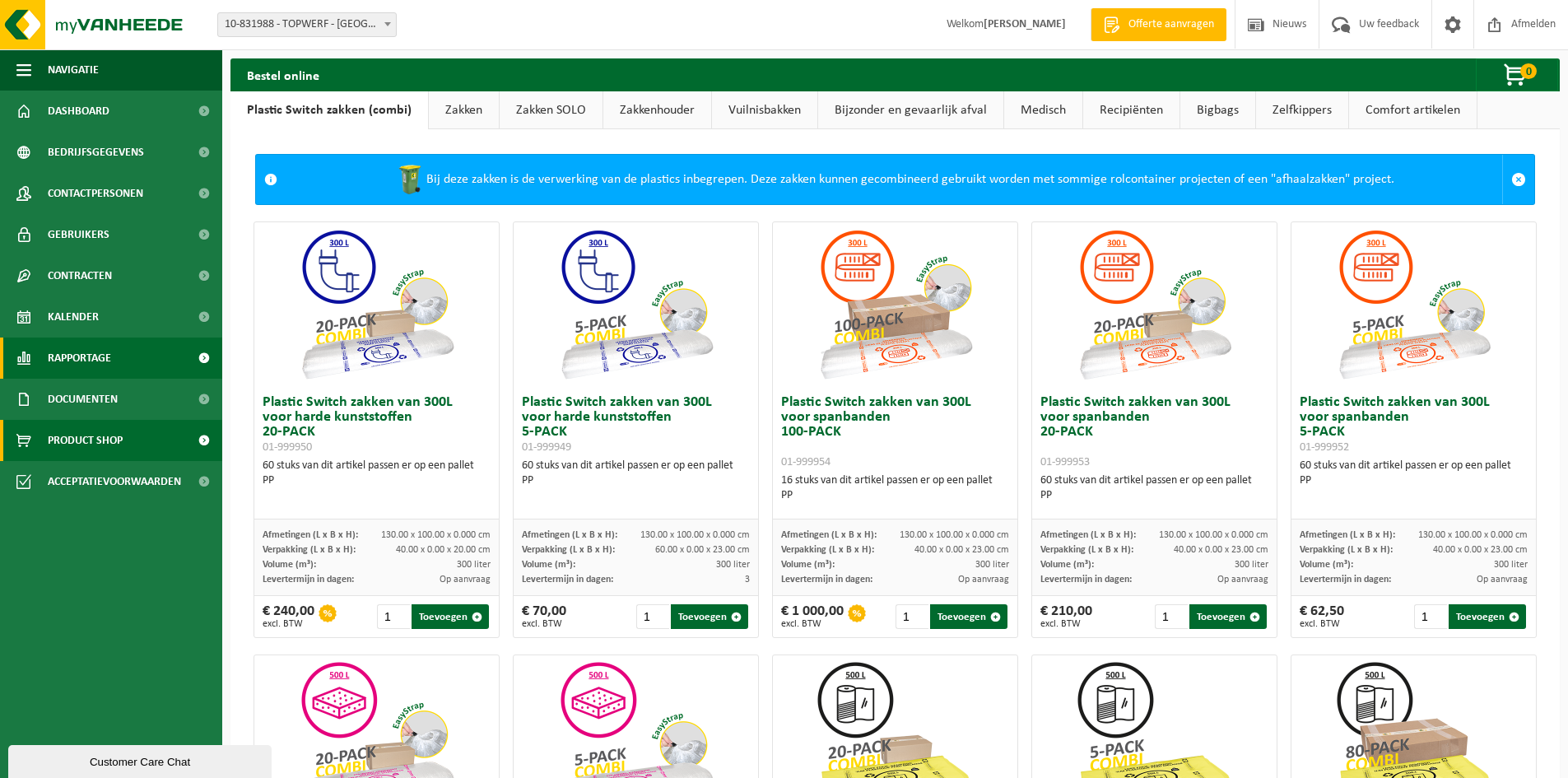
click at [98, 351] on span "Rapportage" at bounding box center [79, 358] width 64 height 41
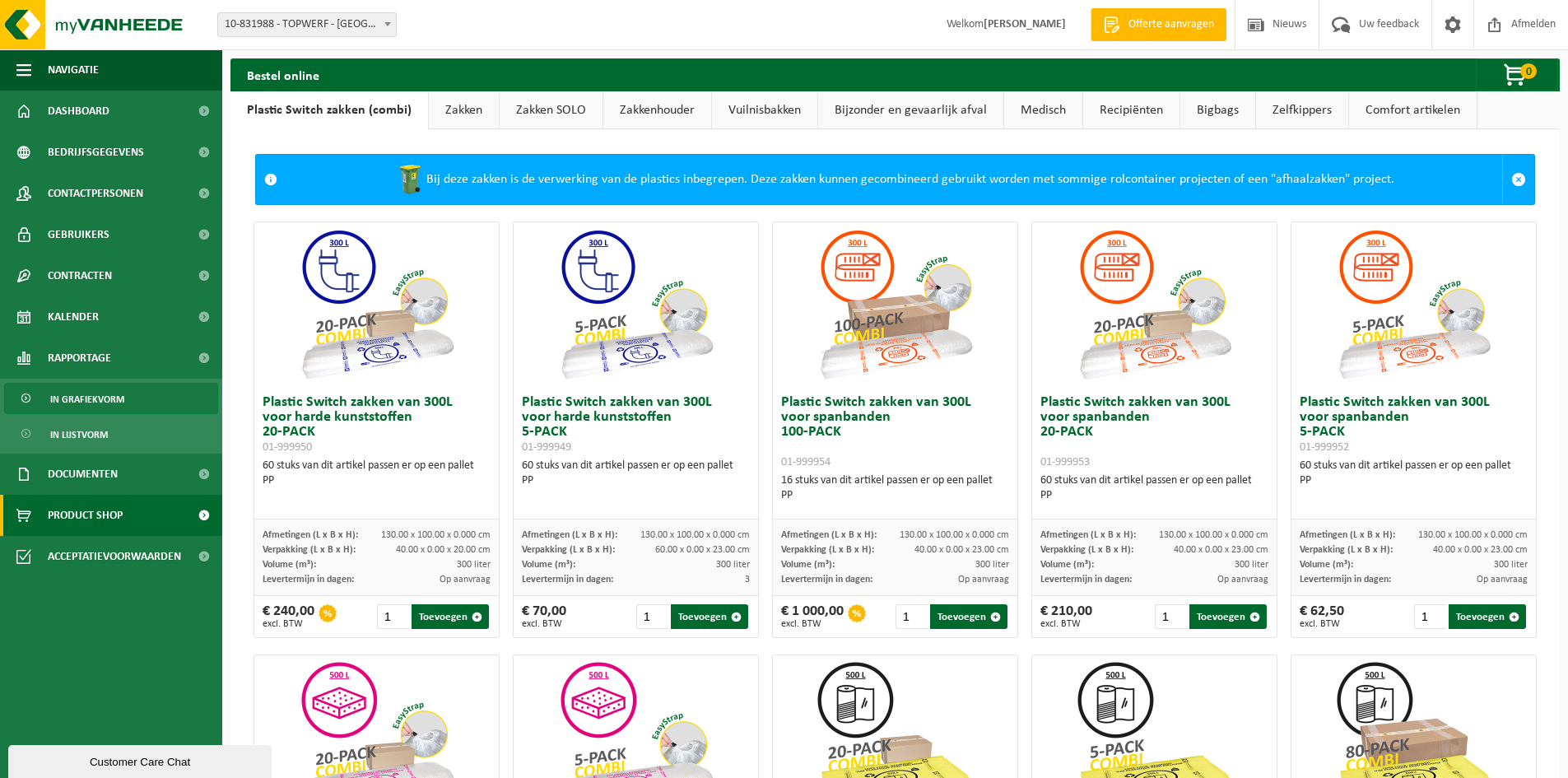
click at [83, 401] on span "In grafiekvorm" at bounding box center [88, 399] width 74 height 31
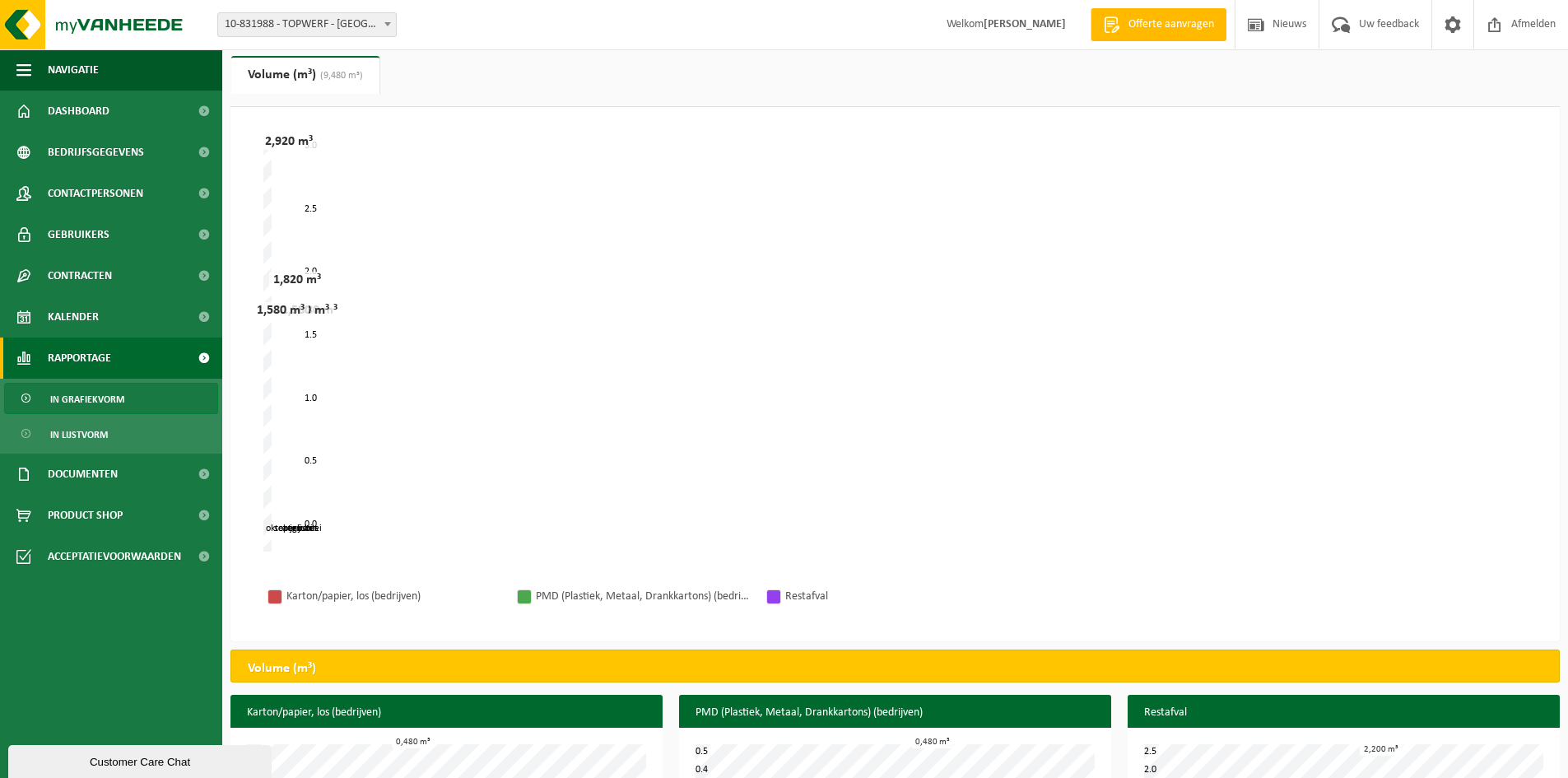
scroll to position [158, 0]
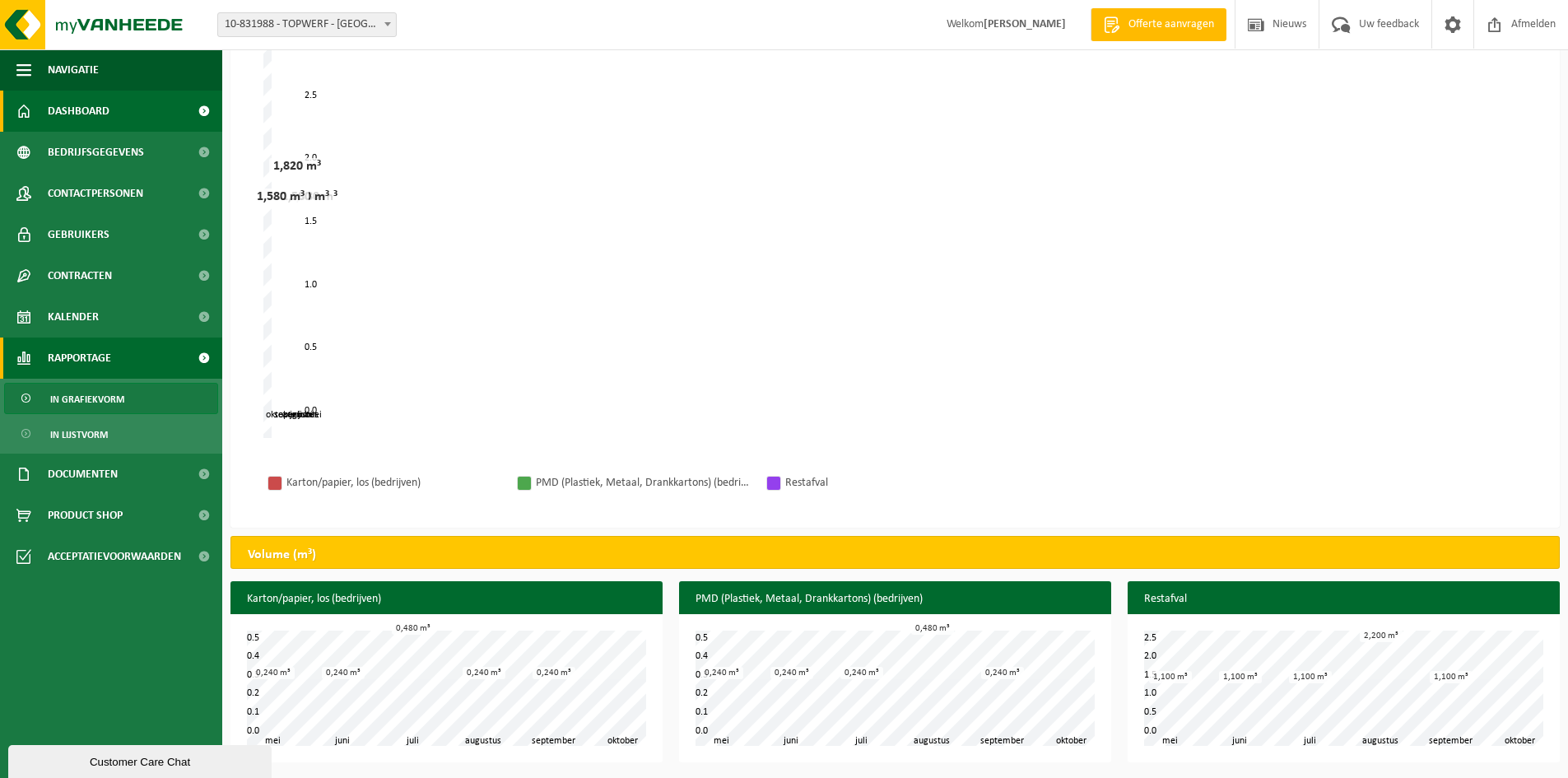
click at [73, 111] on span "Dashboard" at bounding box center [79, 112] width 62 height 41
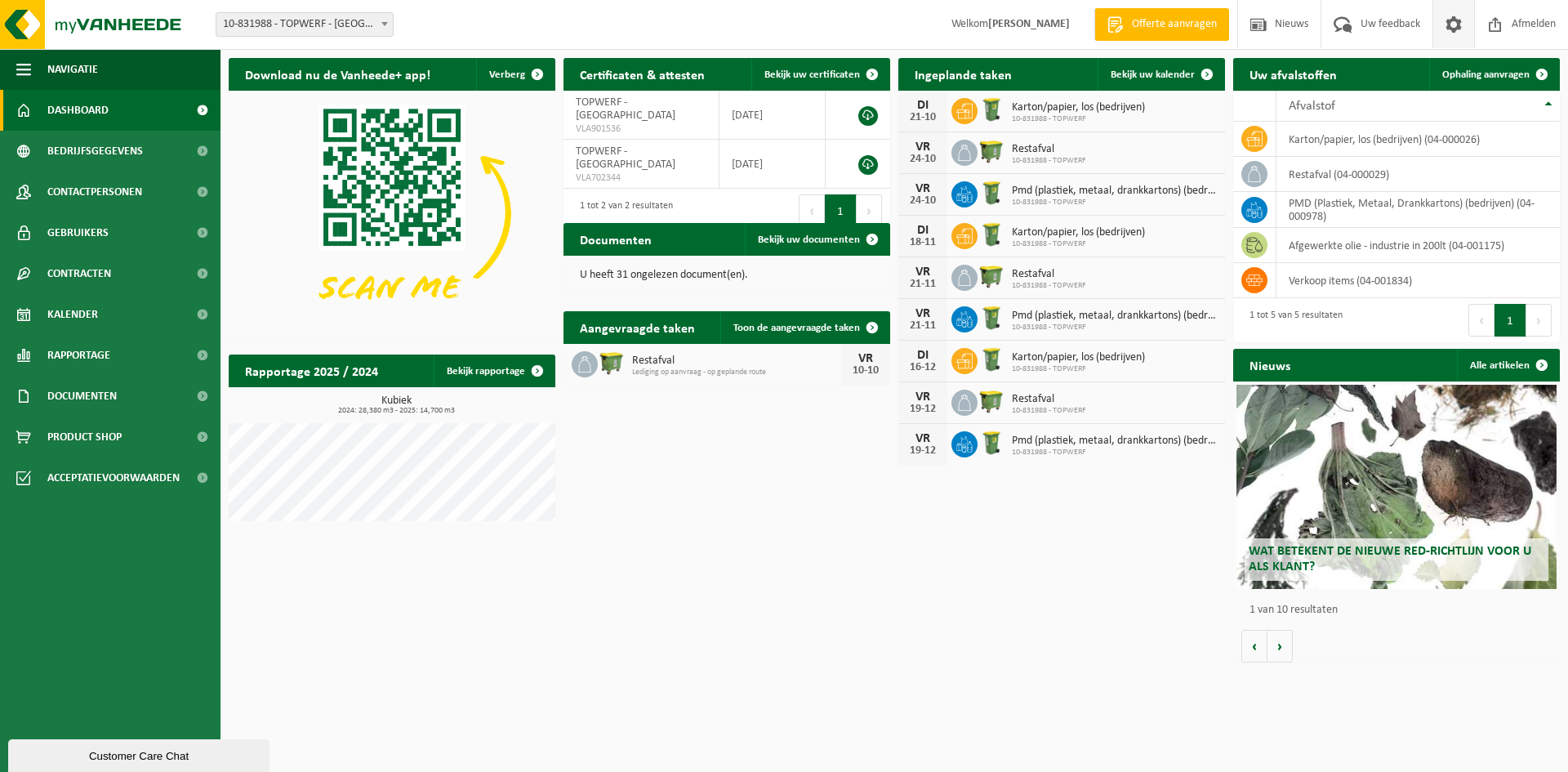
click at [1452, 17] on span at bounding box center [1453, 24] width 25 height 48
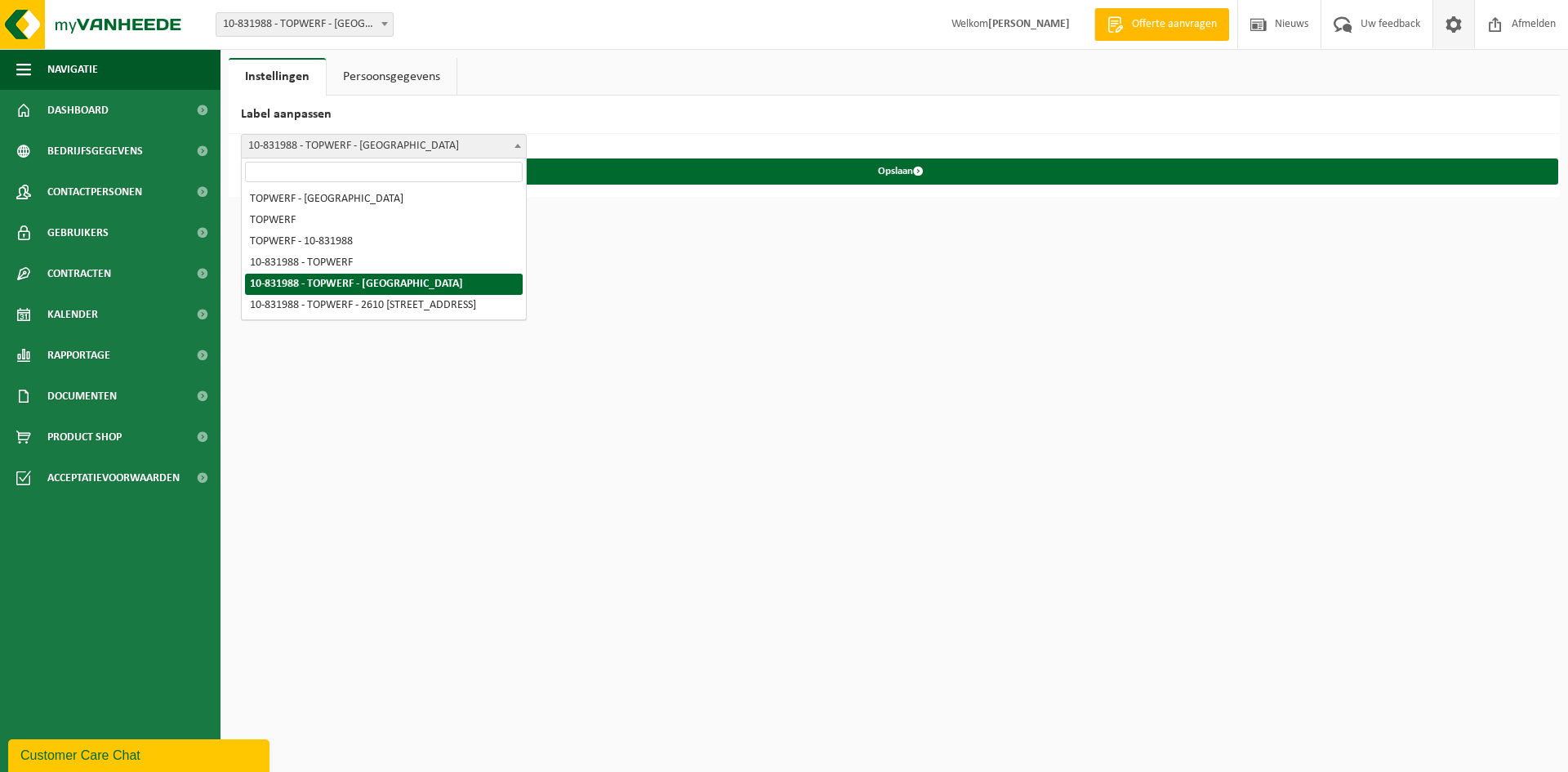
click at [447, 141] on span "10-831988 - TOPWERF - [GEOGRAPHIC_DATA]" at bounding box center [384, 146] width 284 height 23
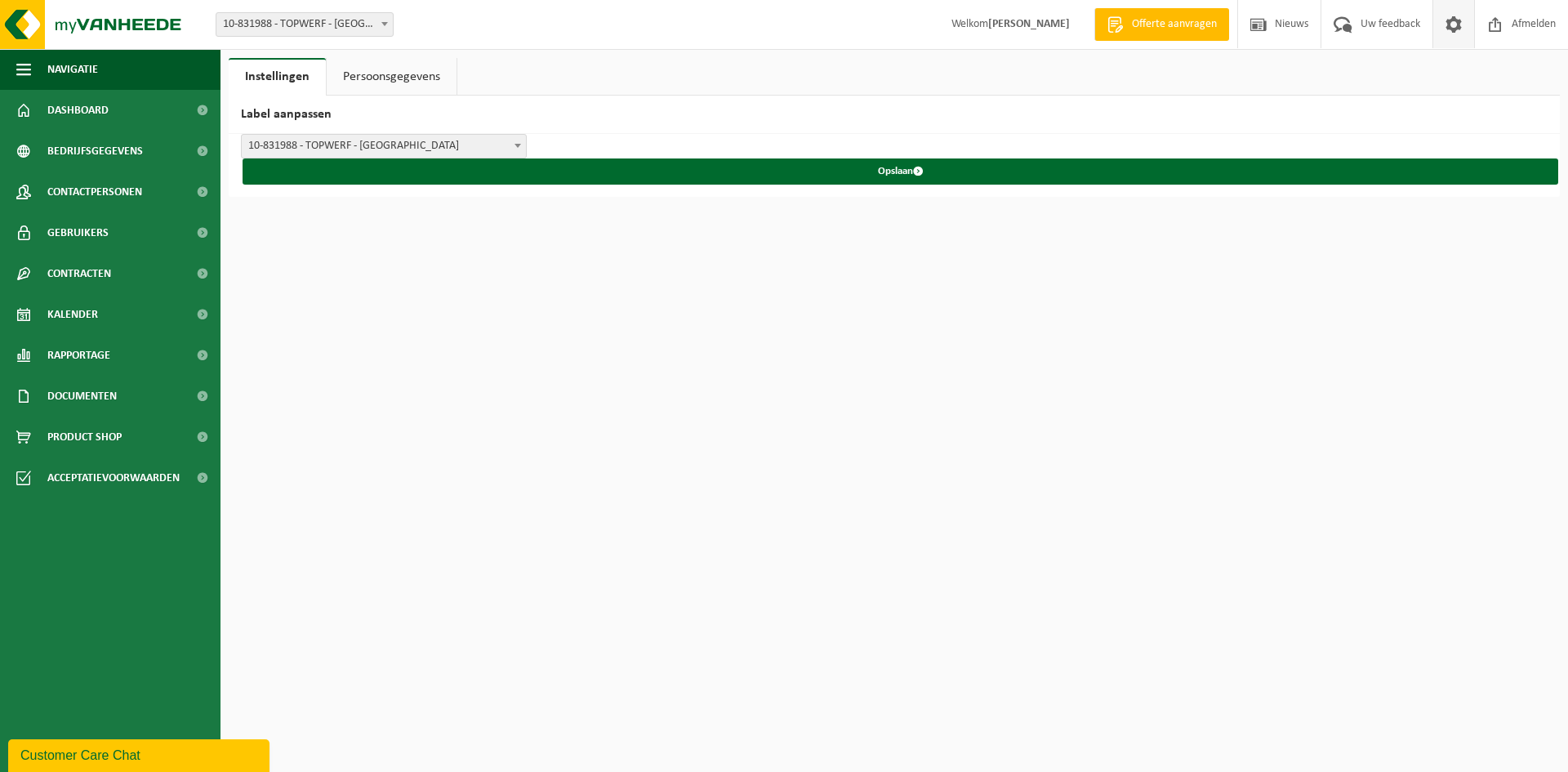
click at [397, 69] on link "Persoonsgegevens" at bounding box center [391, 77] width 130 height 38
